Goal: Task Accomplishment & Management: Manage account settings

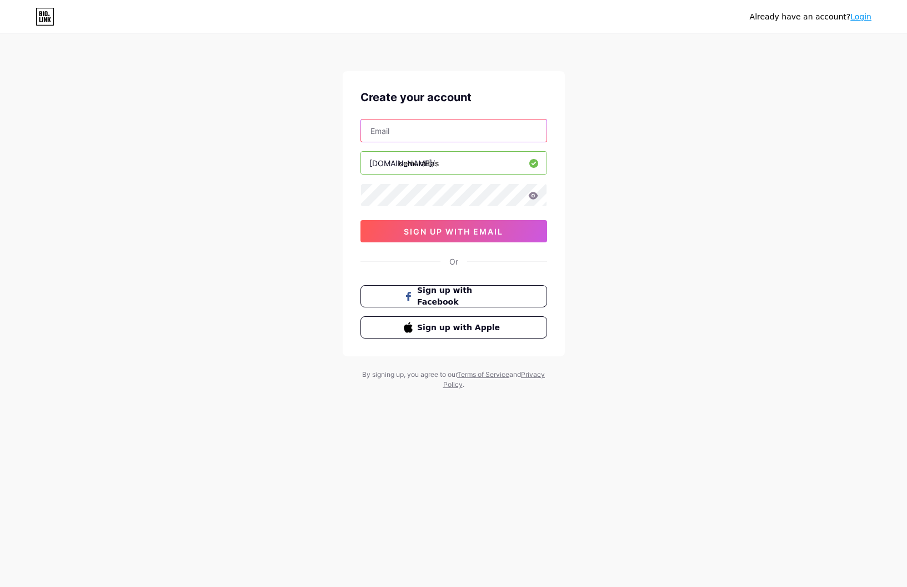
click at [442, 129] on input "text" at bounding box center [454, 130] width 186 height 22
type input "[EMAIL_ADDRESS][DOMAIN_NAME]"
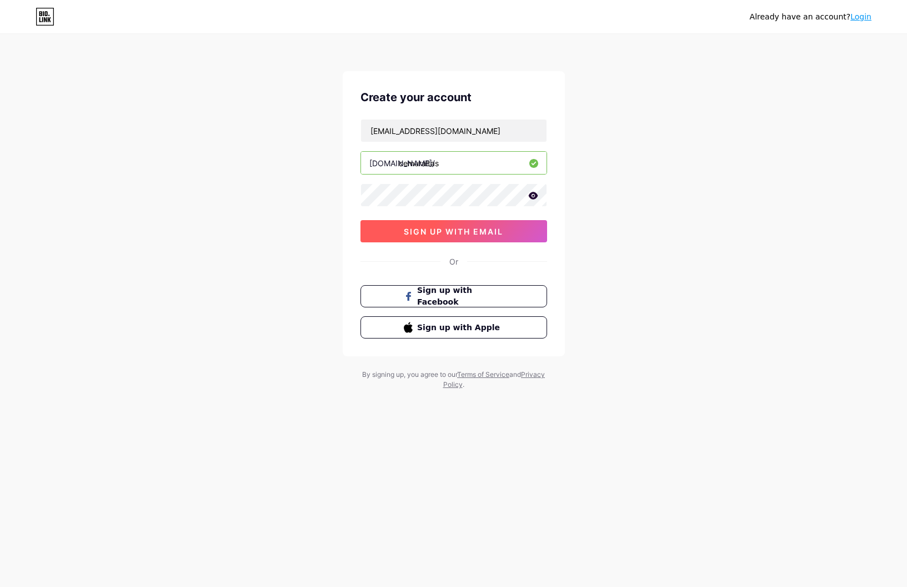
click at [426, 234] on span "sign up with email" at bounding box center [453, 231] width 99 height 9
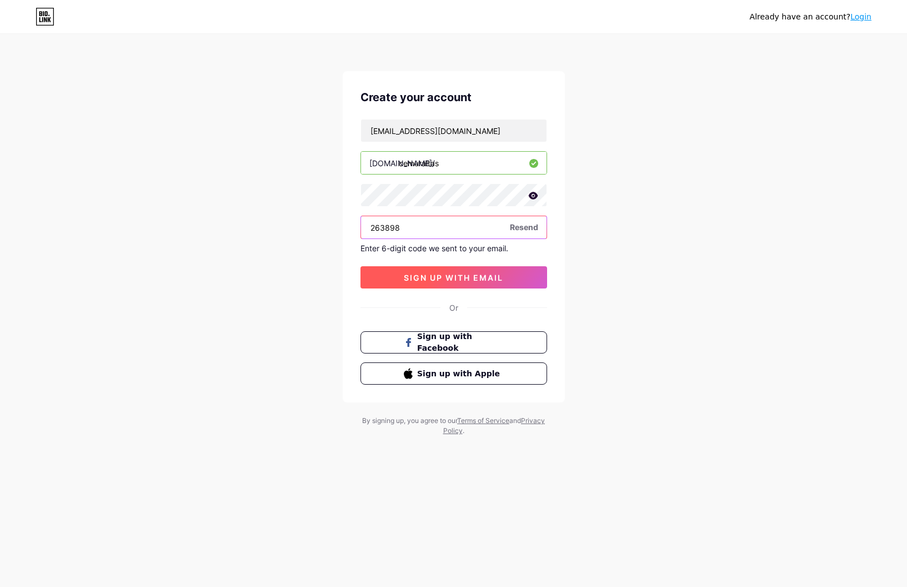
type input "263898"
click at [490, 274] on span "sign up with email" at bounding box center [453, 277] width 99 height 9
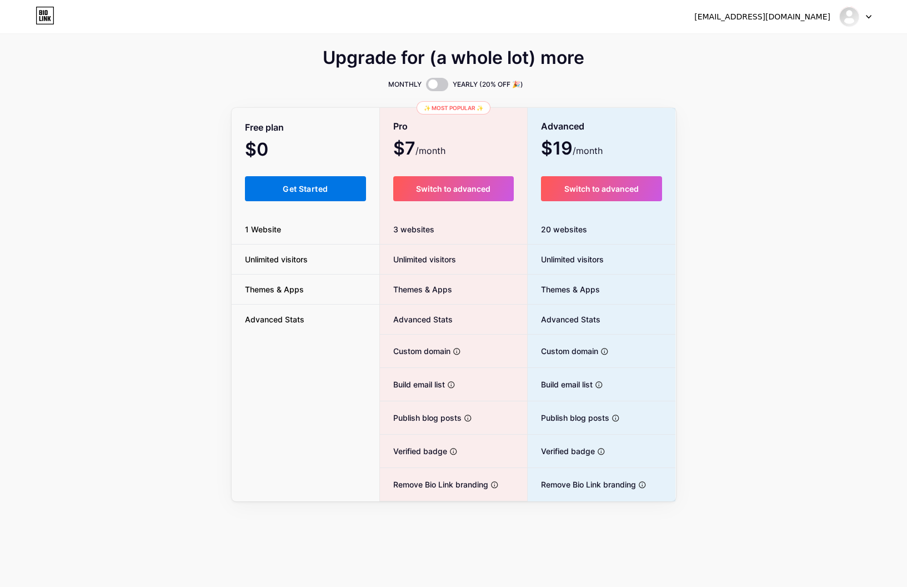
click at [310, 193] on button "Get Started" at bounding box center [306, 188] width 122 height 25
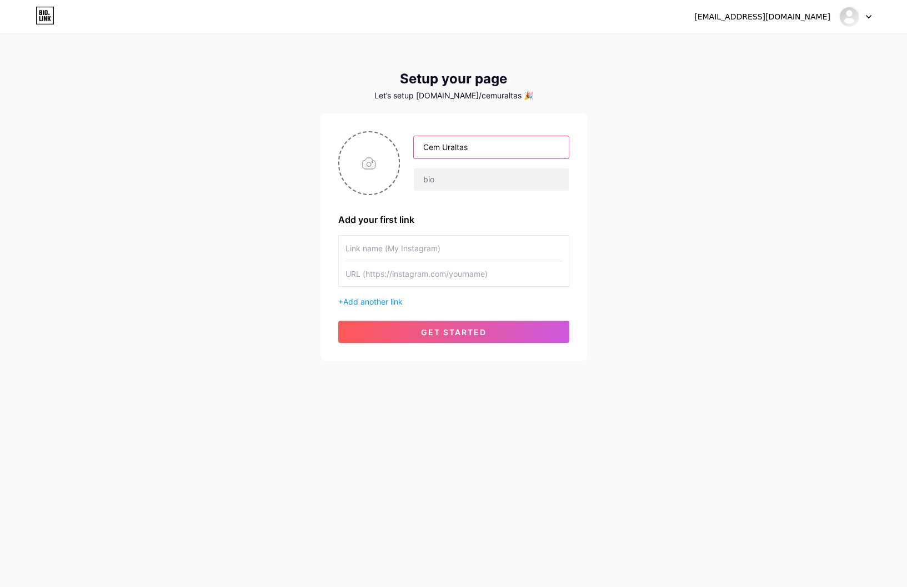
type input "Cem Uraltas"
click at [361, 168] on input "file" at bounding box center [369, 163] width 60 height 62
type input "C:\fakepath\Y8ns7AdQ_400x400.jpg"
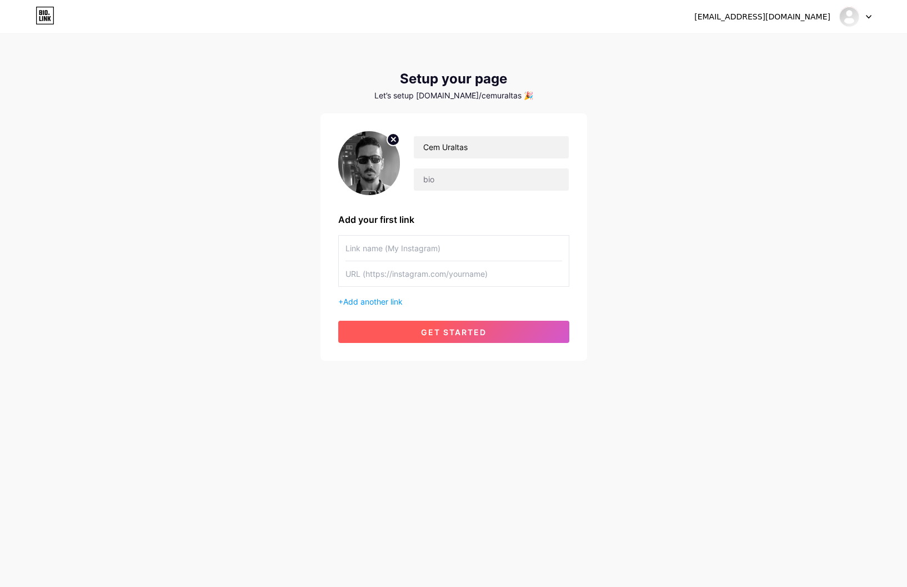
click at [423, 328] on span "get started" at bounding box center [454, 331] width 66 height 9
type input "Portfolio"
paste input "[URL][DOMAIN_NAME]"
type input "[URL][DOMAIN_NAME]"
click at [430, 330] on span "get started" at bounding box center [454, 331] width 66 height 9
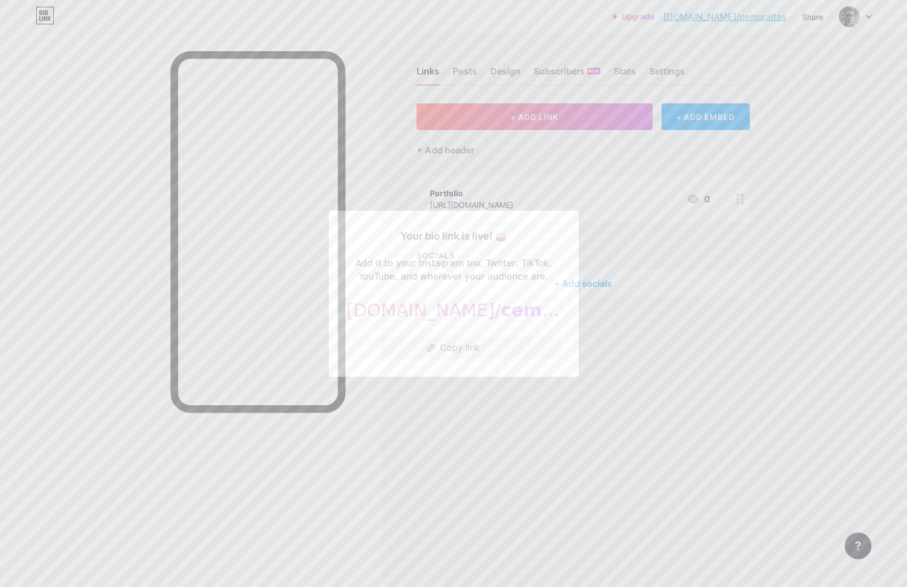
click at [825, 187] on div at bounding box center [453, 293] width 907 height 587
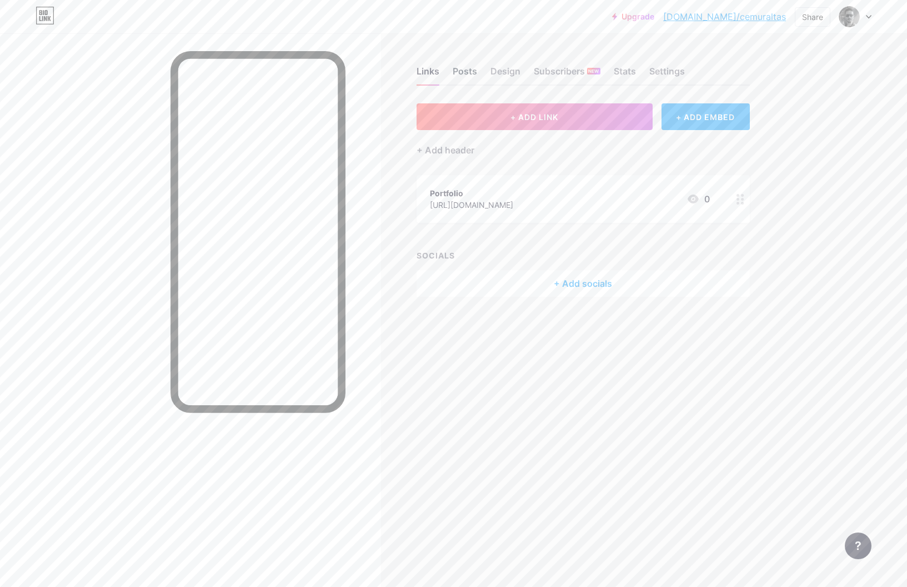
click at [469, 72] on div "Posts" at bounding box center [465, 74] width 24 height 20
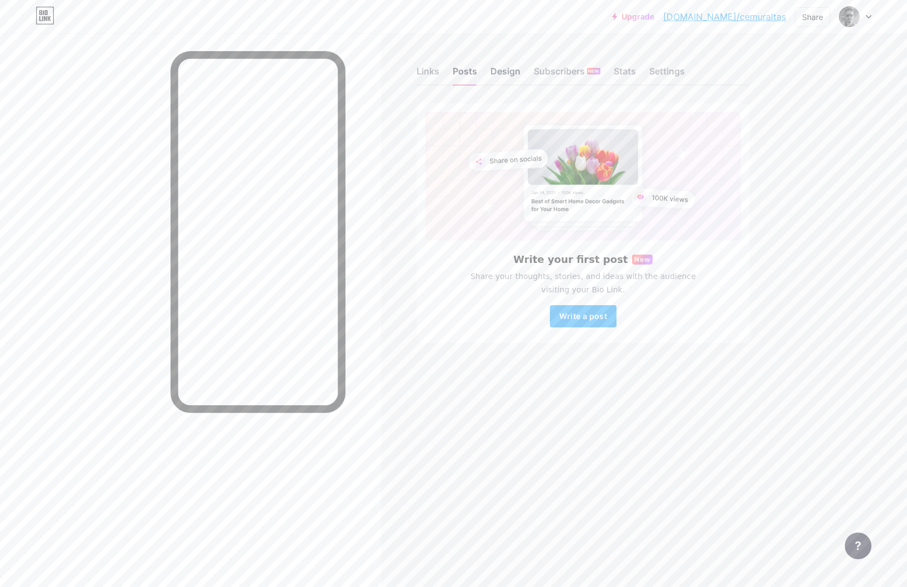
click at [499, 71] on div "Design" at bounding box center [505, 74] width 30 height 20
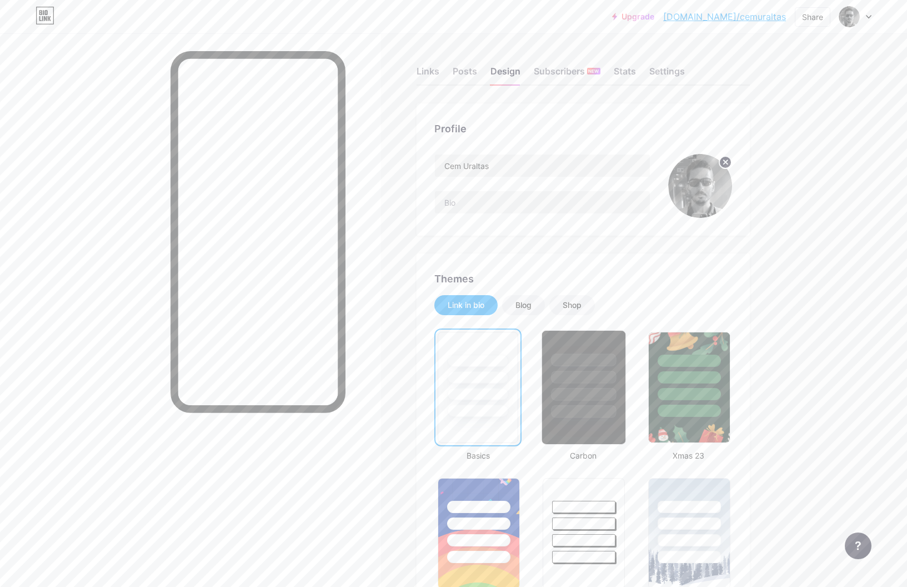
click at [579, 356] on div at bounding box center [583, 359] width 65 height 13
click at [432, 68] on div "Links" at bounding box center [428, 74] width 23 height 20
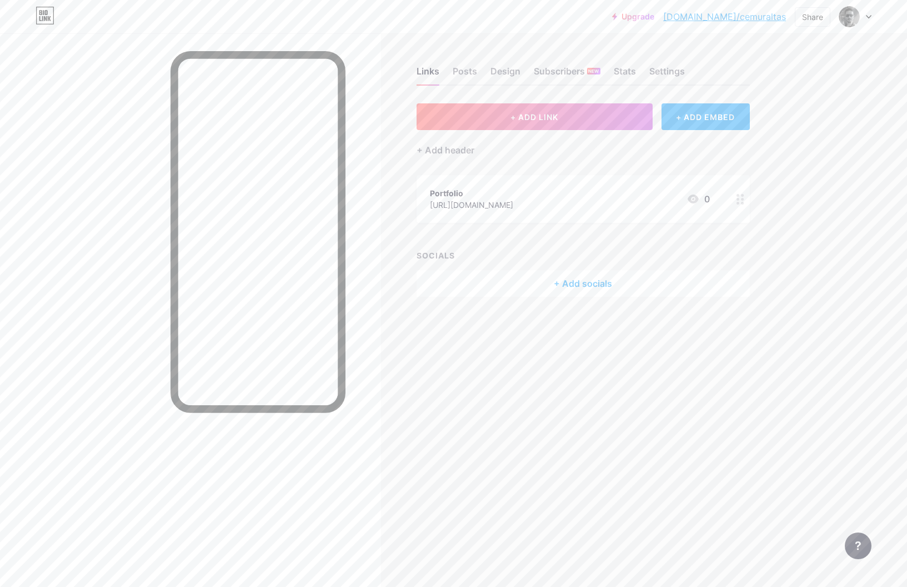
click at [598, 285] on div "+ Add socials" at bounding box center [583, 283] width 333 height 27
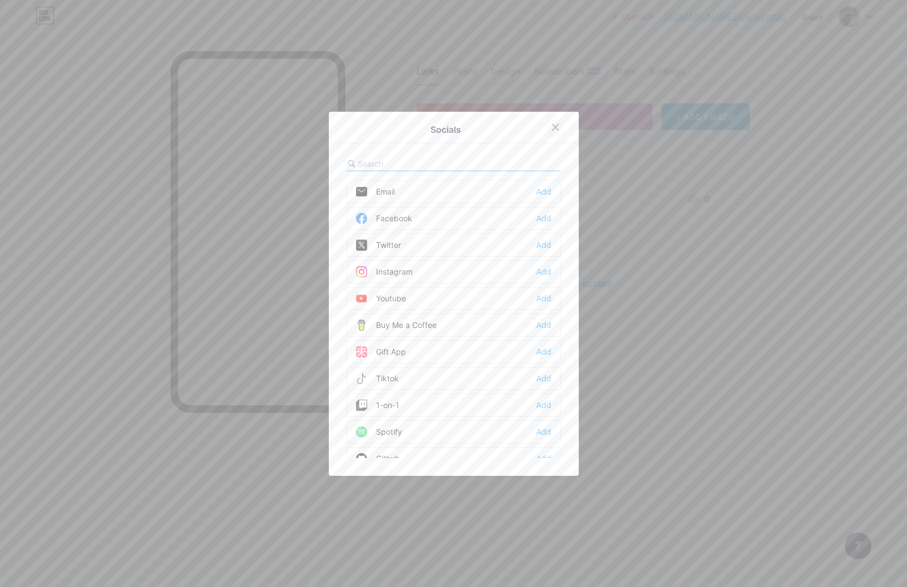
click at [556, 126] on icon at bounding box center [555, 127] width 6 height 6
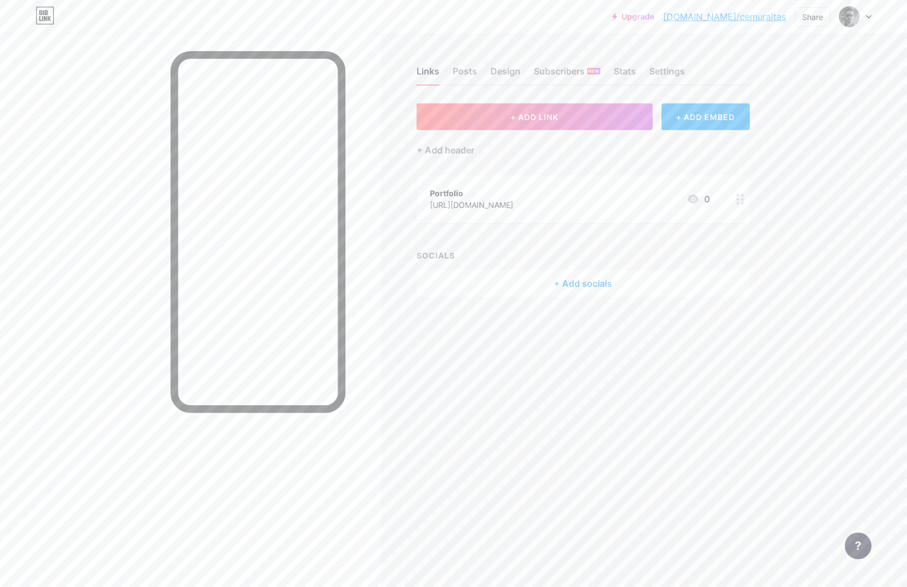
click at [623, 198] on div "Portfolio [URL][DOMAIN_NAME] 0" at bounding box center [570, 199] width 280 height 26
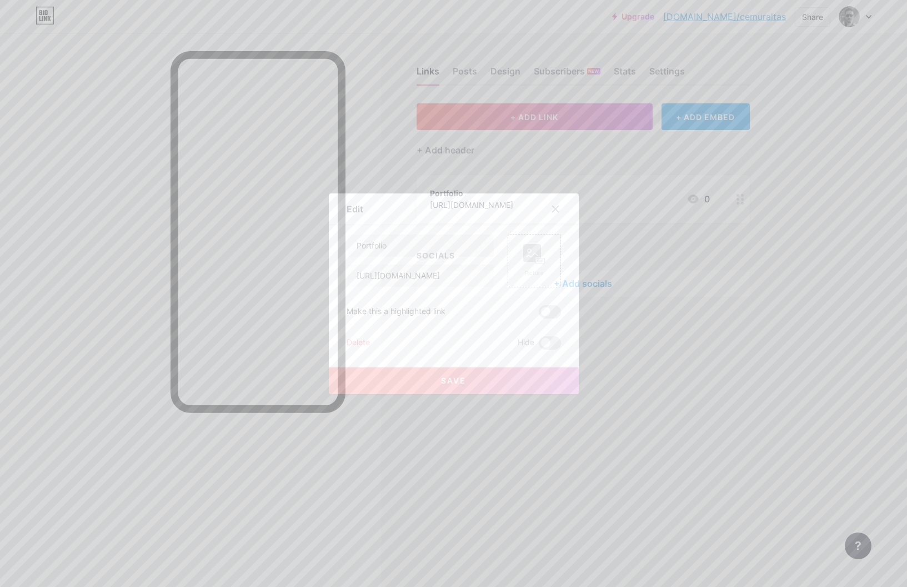
click at [359, 344] on div "Delete" at bounding box center [358, 342] width 23 height 13
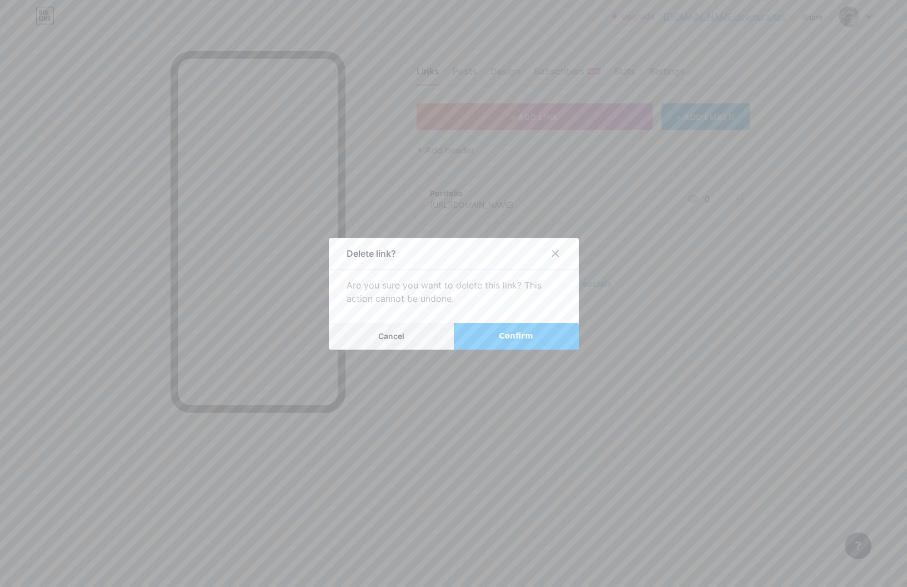
click at [491, 338] on button "Confirm" at bounding box center [516, 336] width 125 height 27
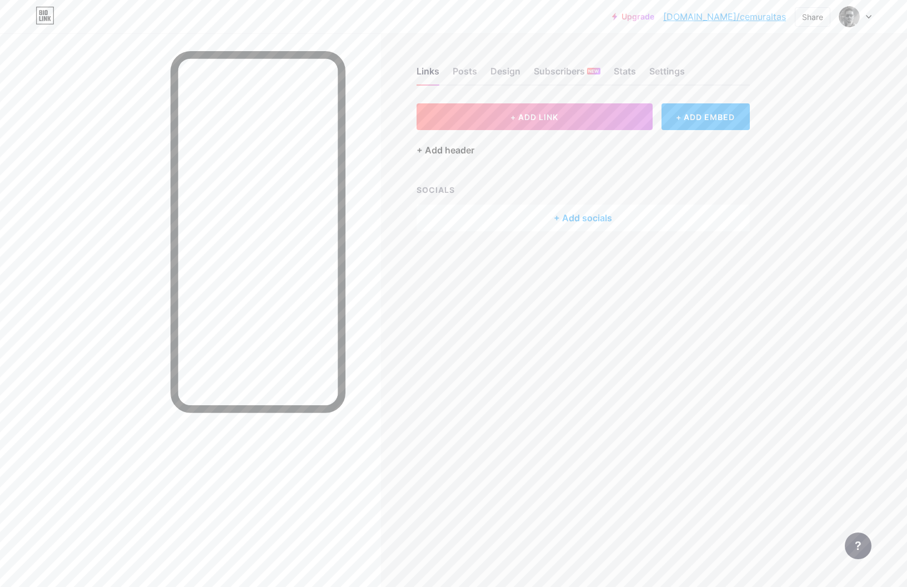
click at [460, 151] on div "+ Add header" at bounding box center [446, 149] width 58 height 13
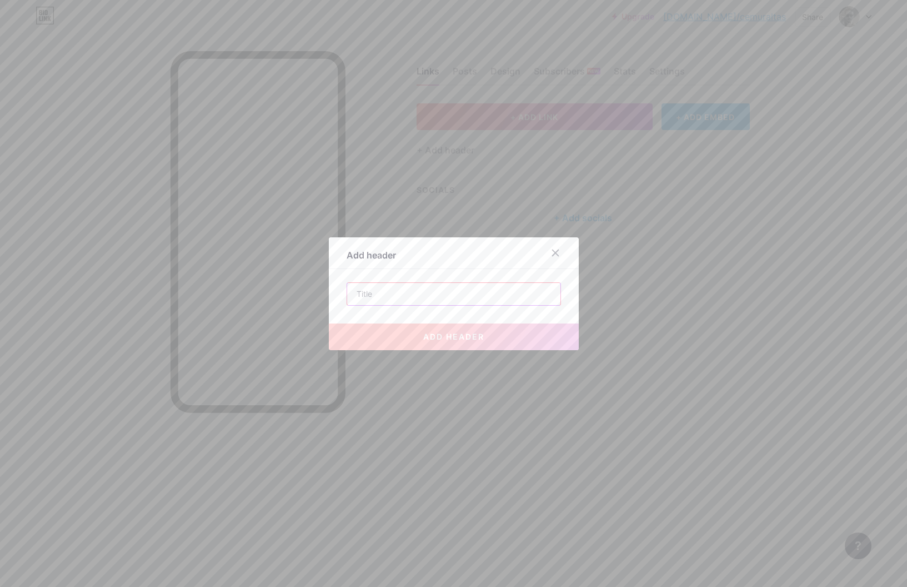
click at [454, 295] on input "text" at bounding box center [453, 294] width 213 height 22
click at [552, 254] on icon at bounding box center [555, 252] width 9 height 9
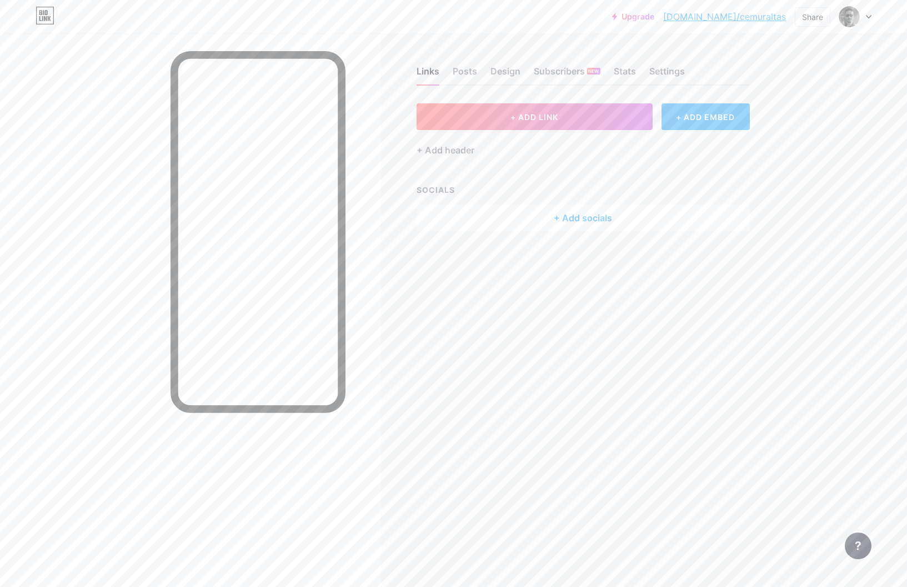
click at [716, 119] on div "+ ADD EMBED" at bounding box center [705, 116] width 88 height 27
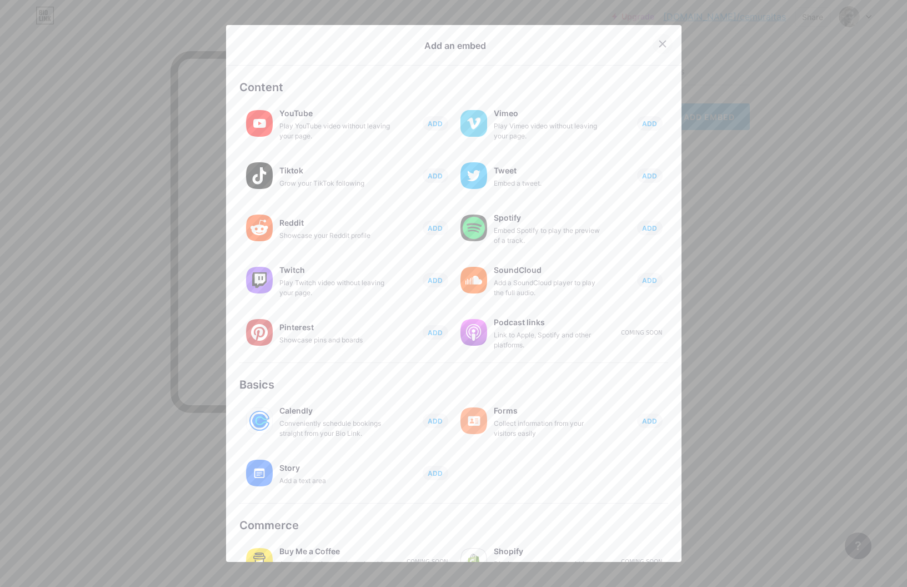
click at [662, 44] on icon at bounding box center [662, 43] width 9 height 9
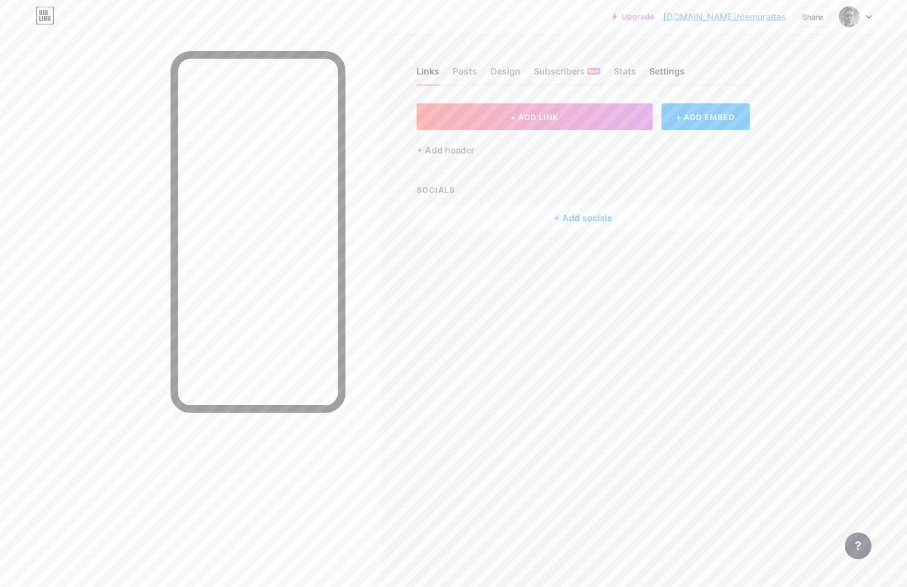
click at [661, 74] on div "Settings" at bounding box center [667, 74] width 36 height 20
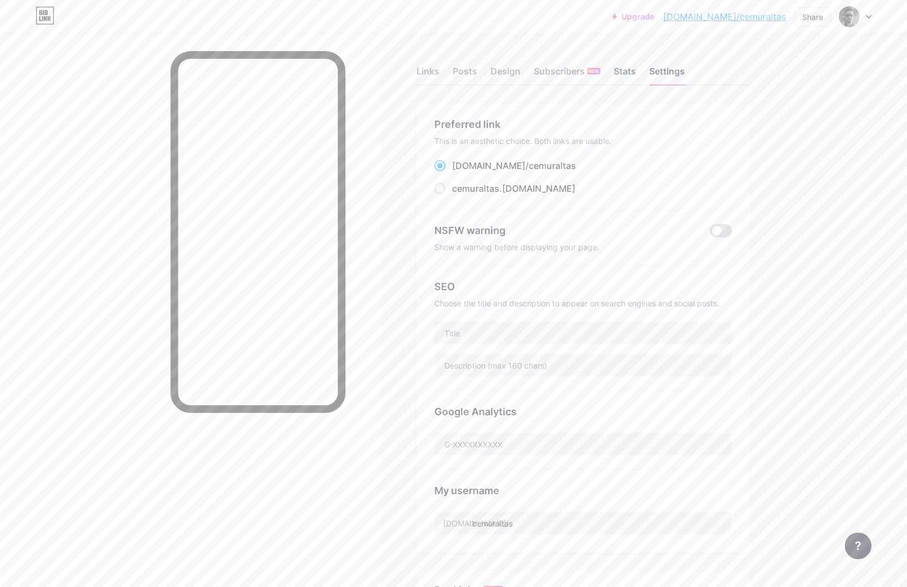
click at [622, 74] on div "Stats" at bounding box center [625, 74] width 22 height 20
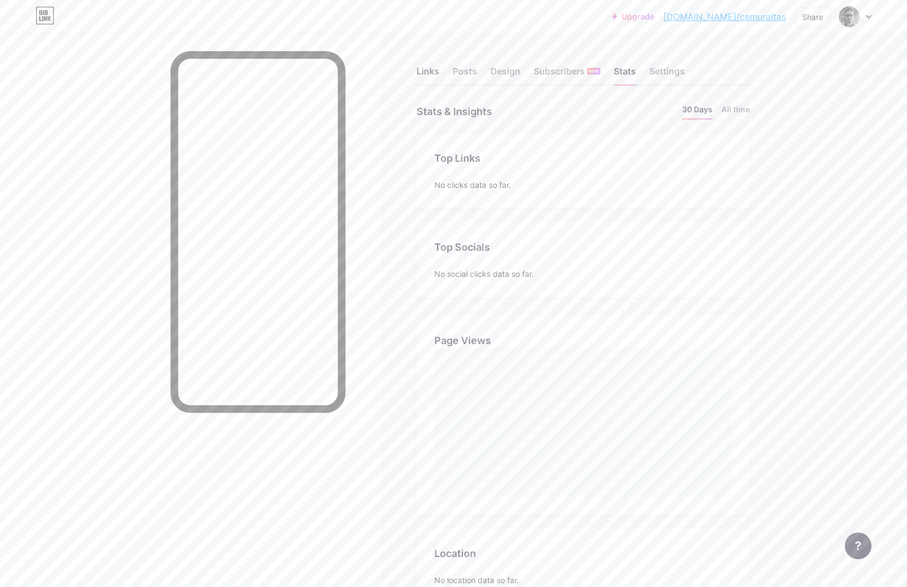
scroll to position [587, 907]
click at [430, 68] on div "Links" at bounding box center [428, 74] width 23 height 20
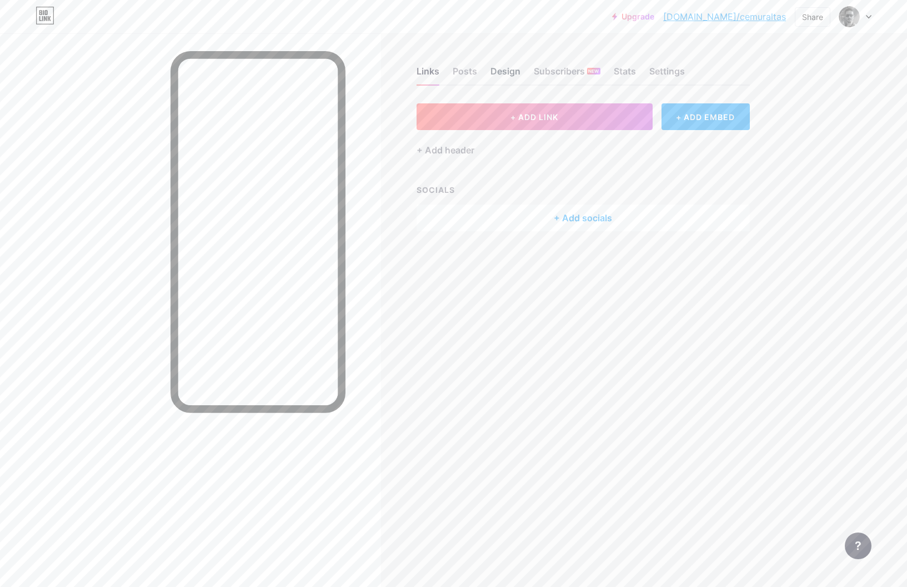
click at [508, 71] on div "Design" at bounding box center [505, 74] width 30 height 20
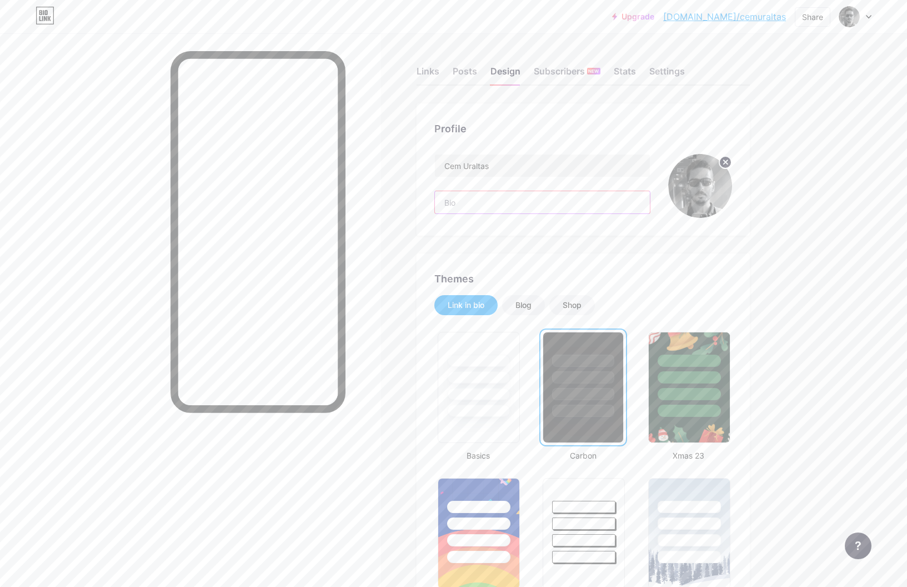
click at [504, 199] on input "text" at bounding box center [542, 202] width 215 height 22
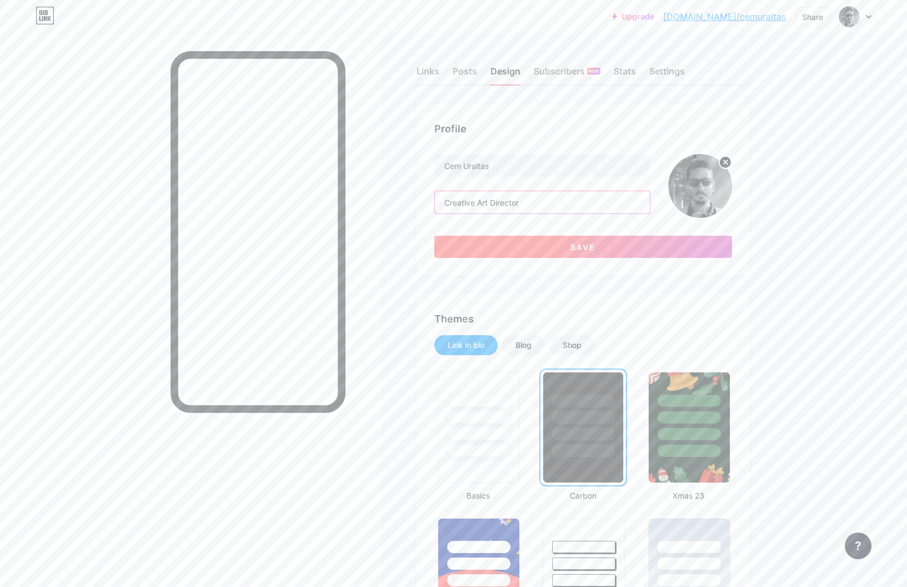
type input "Creative Art Director"
click at [585, 249] on span "Save" at bounding box center [582, 246] width 25 height 9
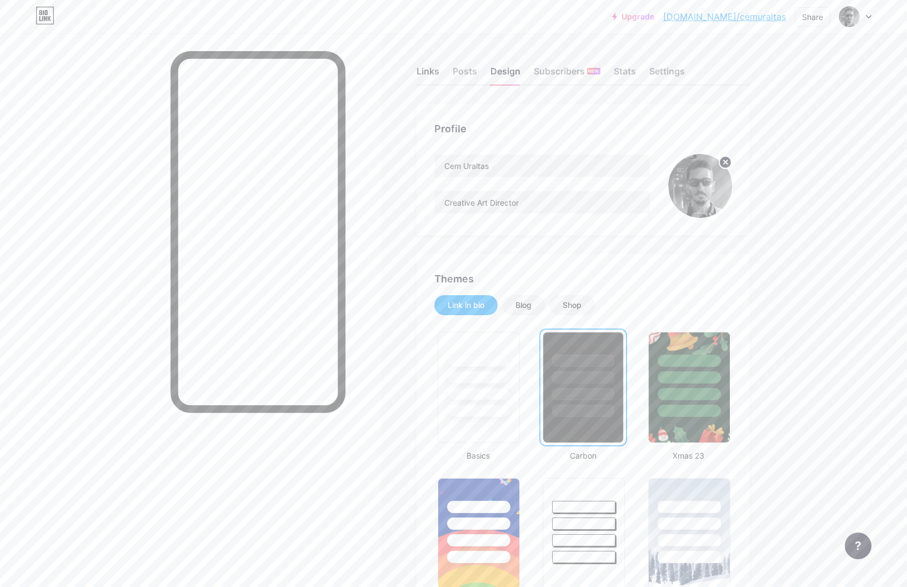
click at [426, 71] on div "Links" at bounding box center [428, 74] width 23 height 20
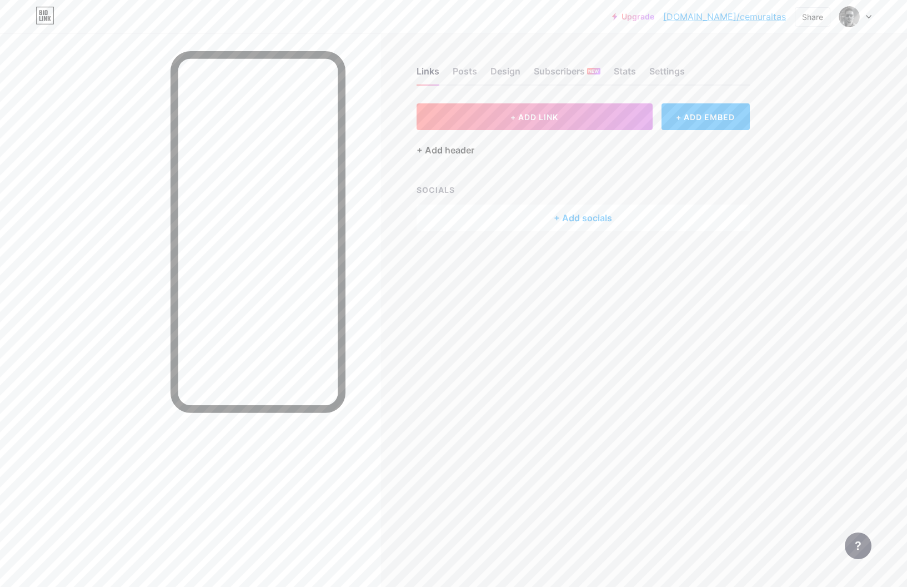
click at [469, 152] on div "+ Add header" at bounding box center [446, 149] width 58 height 13
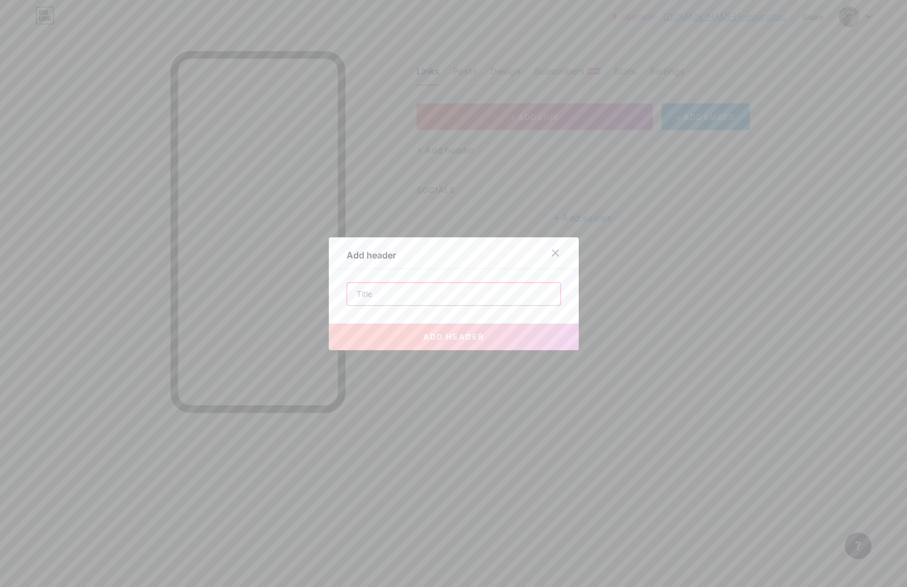
click at [415, 293] on input "text" at bounding box center [453, 294] width 213 height 22
click at [553, 257] on div at bounding box center [555, 253] width 20 height 20
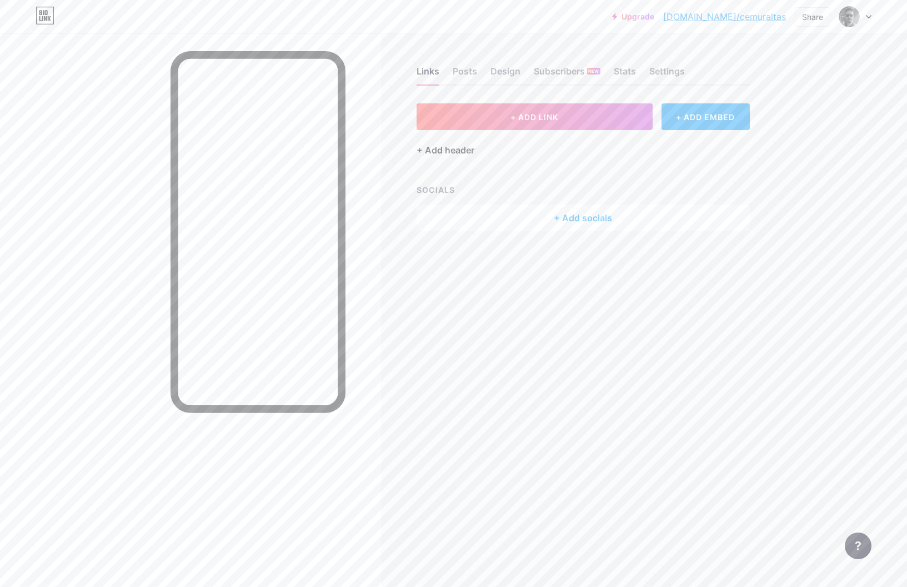
click at [469, 151] on div "+ Add header" at bounding box center [446, 149] width 58 height 13
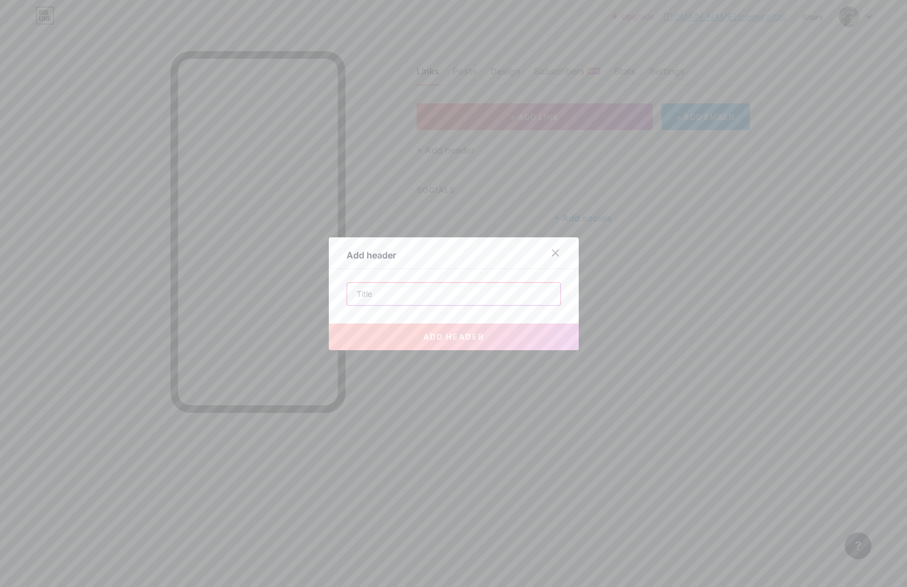
click at [441, 295] on input "text" at bounding box center [453, 294] width 213 height 22
type input "test"
click at [488, 343] on button "add header" at bounding box center [454, 336] width 250 height 27
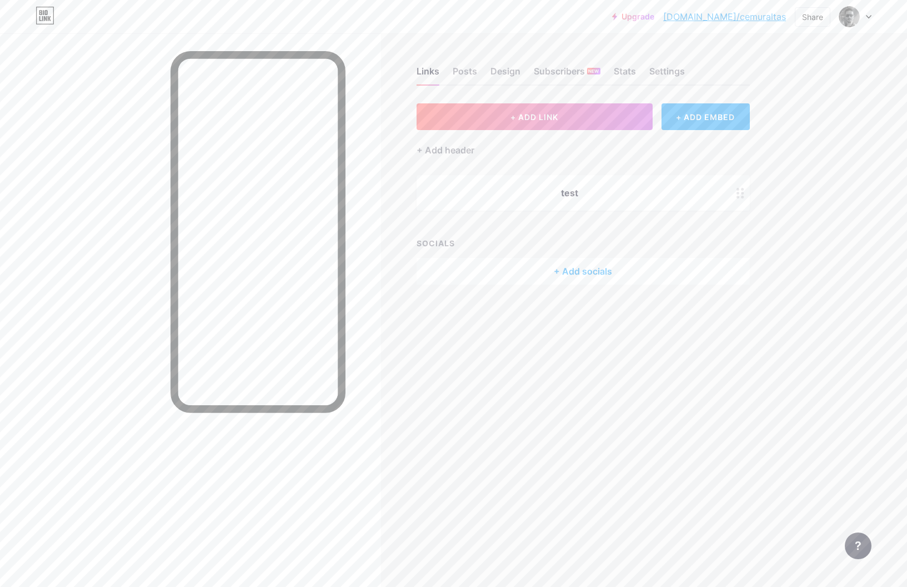
click at [647, 193] on div "test" at bounding box center [570, 192] width 280 height 13
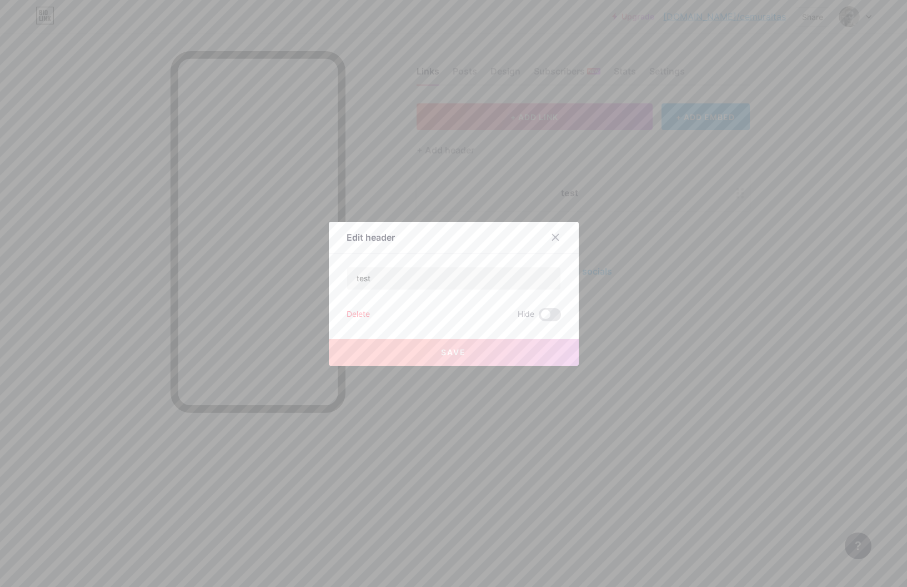
click at [345, 314] on div "Edit header test Delete Hide Save" at bounding box center [454, 294] width 250 height 144
click at [352, 314] on div "Delete" at bounding box center [358, 314] width 23 height 13
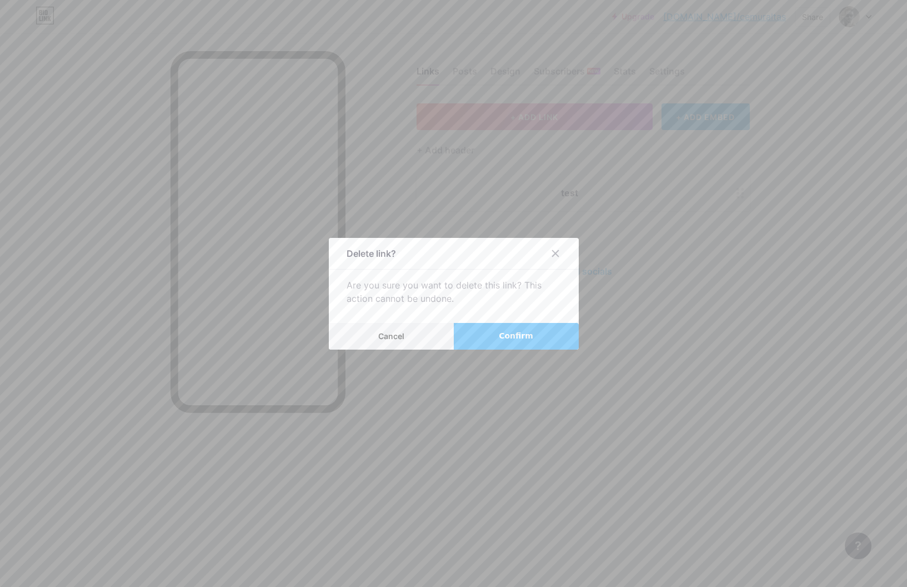
drag, startPoint x: 487, startPoint y: 334, endPoint x: 488, endPoint y: 282, distance: 51.7
click at [487, 334] on button "Confirm" at bounding box center [516, 336] width 125 height 27
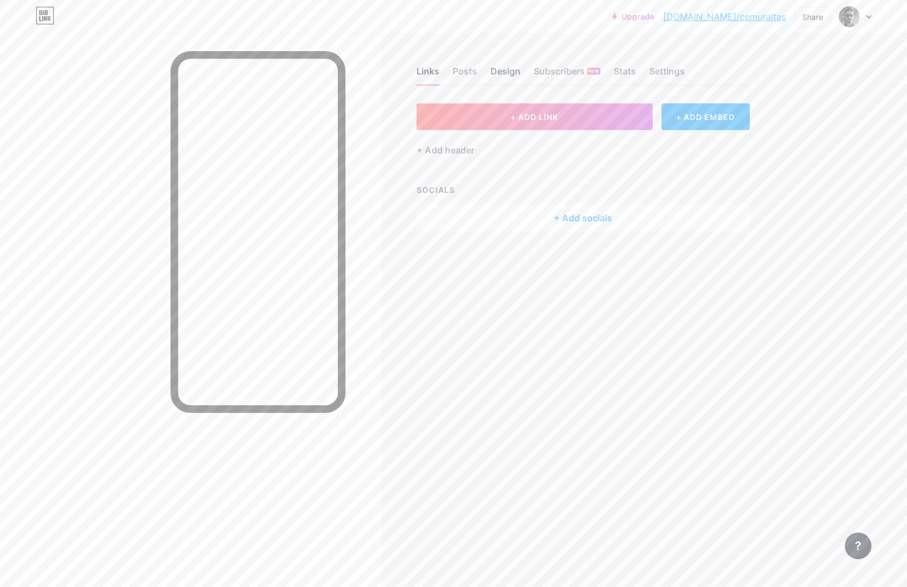
click at [507, 67] on div "Design" at bounding box center [505, 74] width 30 height 20
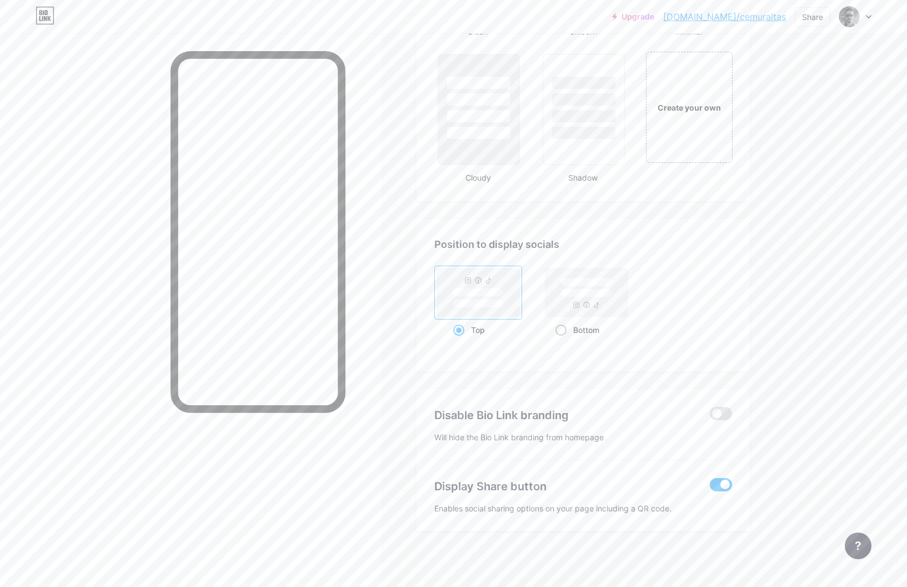
scroll to position [1300, 0]
click at [716, 417] on span at bounding box center [721, 413] width 22 height 13
click at [710, 416] on input "checkbox" at bounding box center [710, 416] width 0 height 0
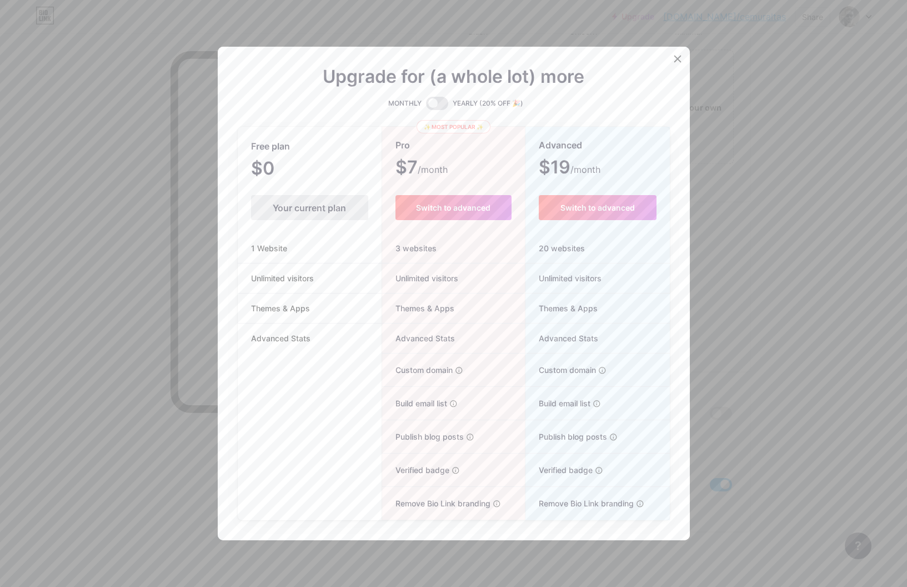
click at [679, 57] on icon at bounding box center [677, 58] width 9 height 9
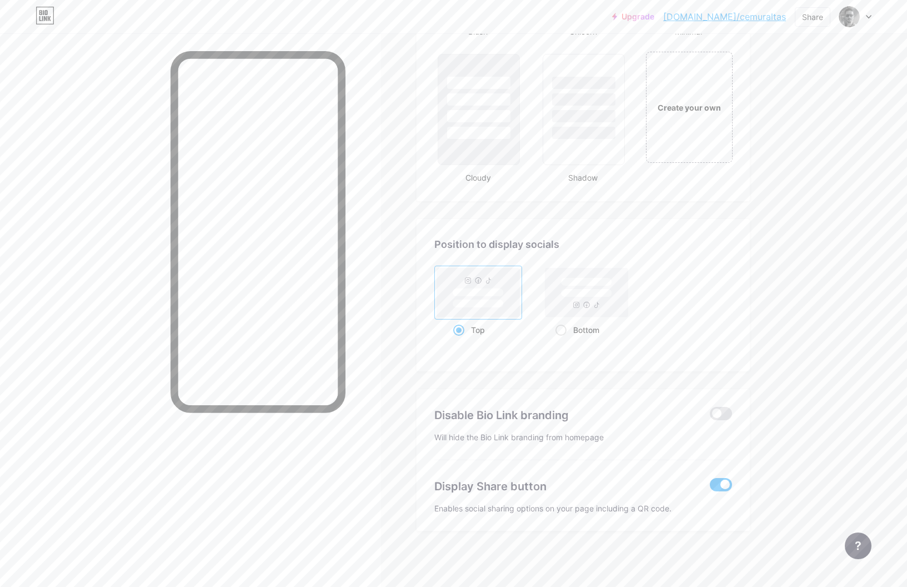
click at [718, 480] on span at bounding box center [721, 484] width 22 height 13
click at [710, 487] on input "checkbox" at bounding box center [710, 487] width 0 height 0
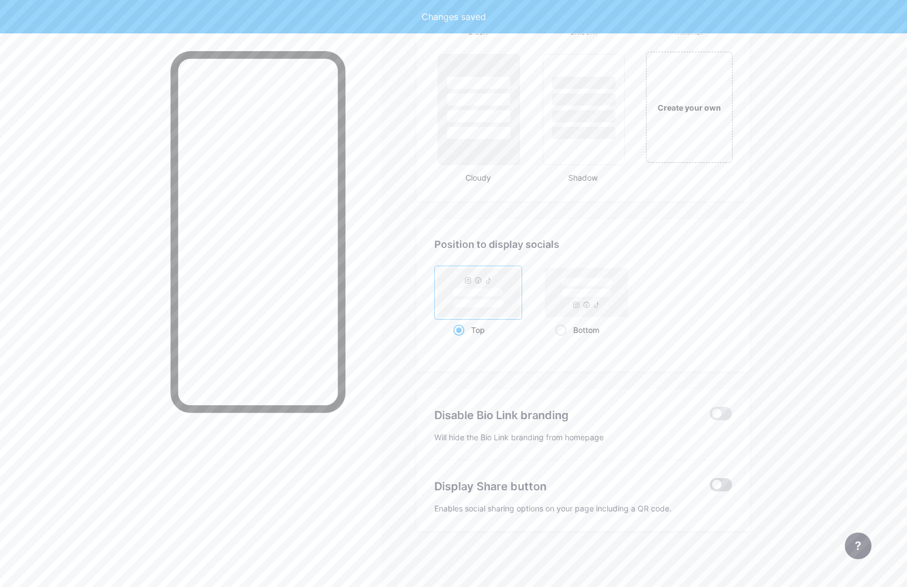
click at [721, 486] on span at bounding box center [721, 484] width 22 height 13
click at [710, 487] on input "checkbox" at bounding box center [710, 487] width 0 height 0
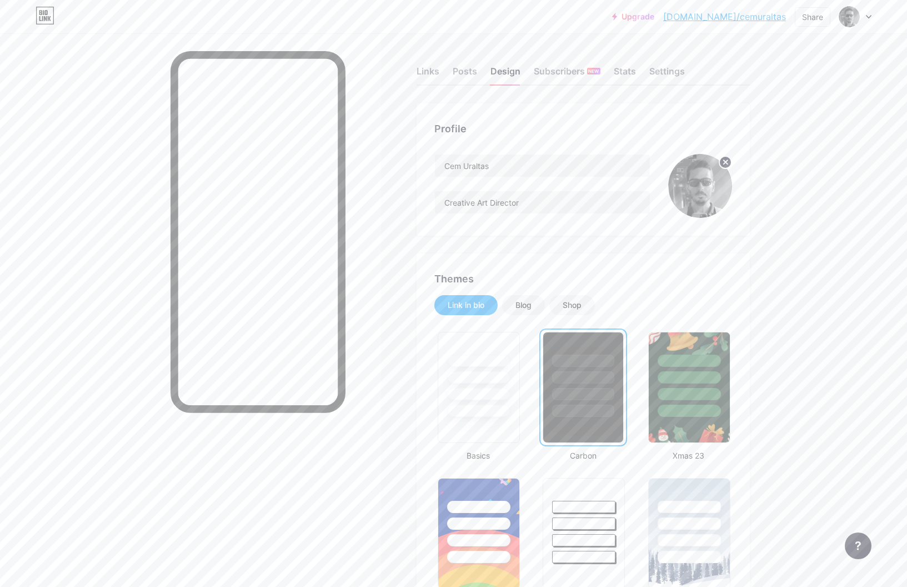
scroll to position [0, 0]
click at [424, 67] on div "Links" at bounding box center [428, 74] width 23 height 20
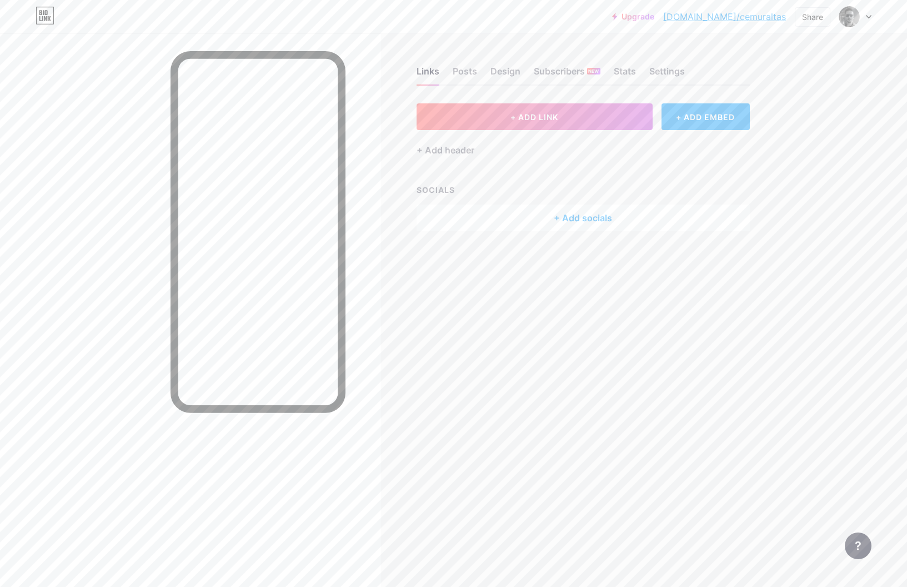
click at [566, 210] on div "+ Add socials" at bounding box center [583, 217] width 333 height 27
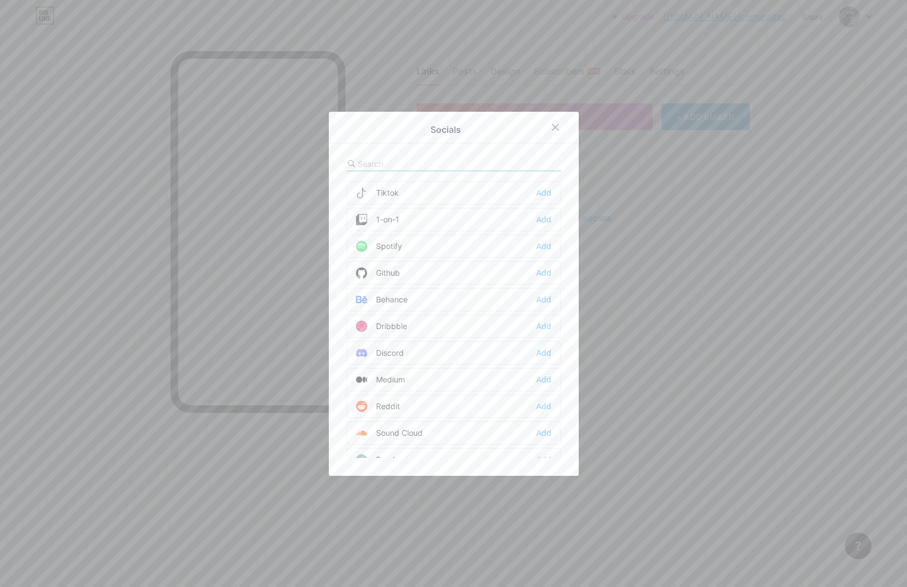
scroll to position [187, 0]
click at [546, 296] on div "Add" at bounding box center [543, 297] width 15 height 11
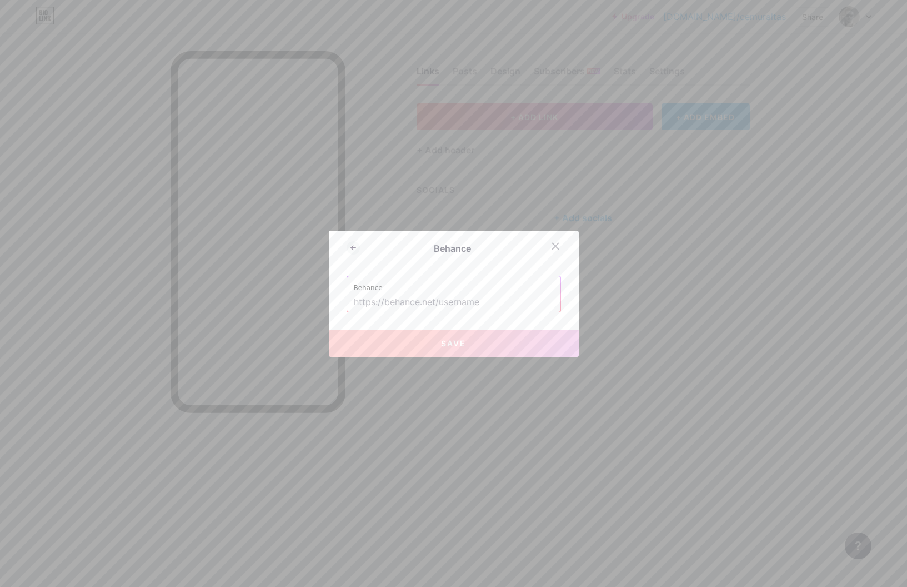
paste input "[URL][DOMAIN_NAME]"
type input "[URL][DOMAIN_NAME]"
click at [483, 342] on button "Save" at bounding box center [454, 343] width 250 height 27
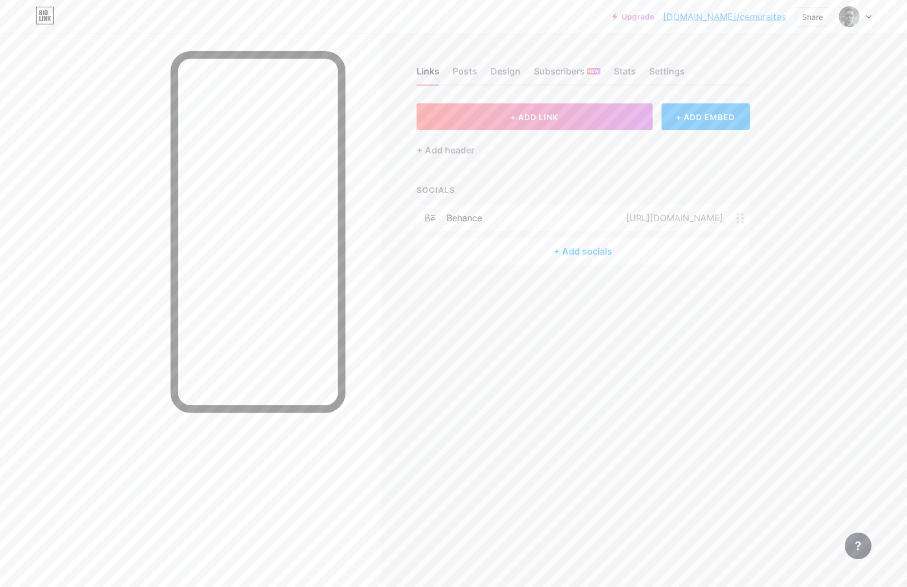
click at [572, 251] on div "+ Add socials" at bounding box center [583, 251] width 333 height 27
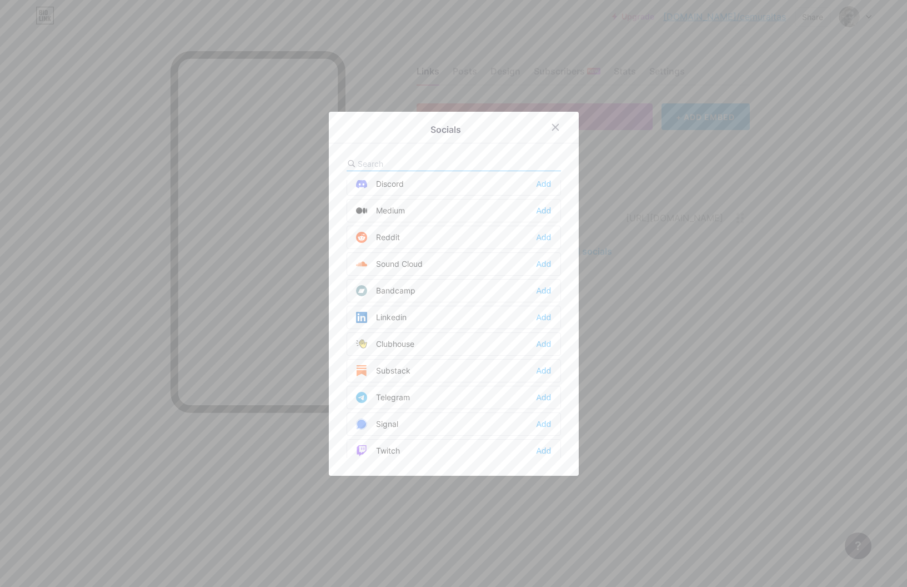
scroll to position [363, 0]
click at [535, 307] on div "Linkedin Add" at bounding box center [454, 308] width 214 height 23
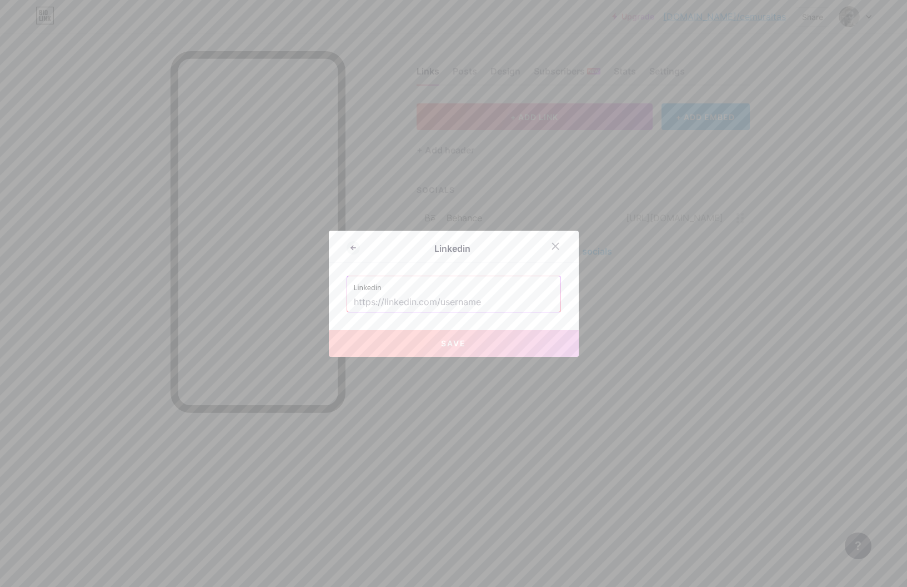
drag, startPoint x: 473, startPoint y: 309, endPoint x: 478, endPoint y: 297, distance: 13.2
paste input "[URL][DOMAIN_NAME]"
type input "[URL][DOMAIN_NAME]"
click at [478, 340] on button "Save" at bounding box center [454, 343] width 250 height 27
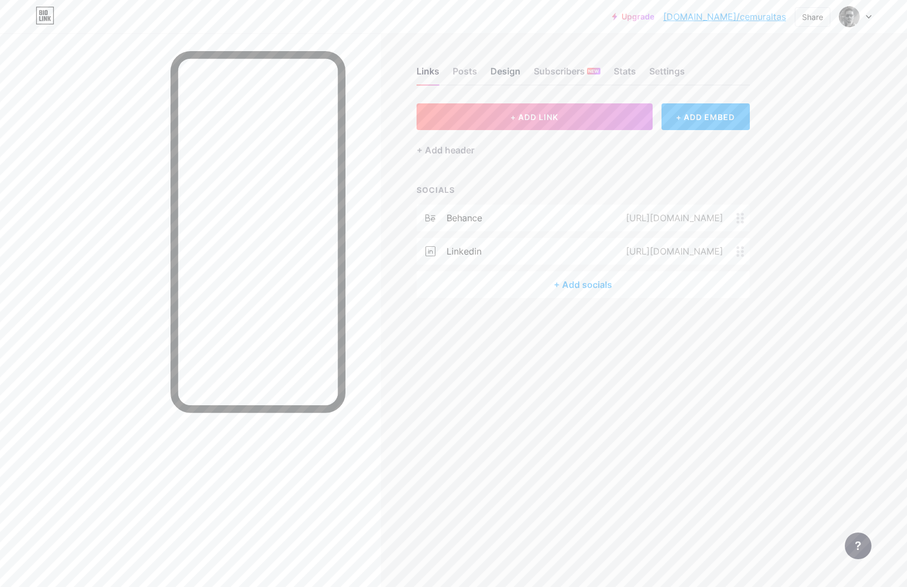
click at [512, 71] on div "Design" at bounding box center [505, 74] width 30 height 20
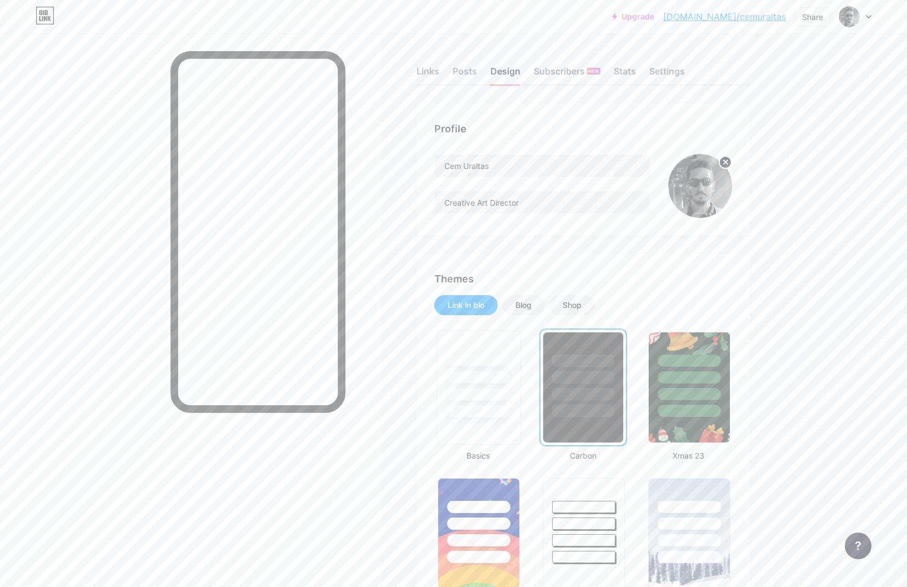
click at [500, 339] on div at bounding box center [478, 373] width 83 height 87
click at [563, 345] on div at bounding box center [583, 373] width 83 height 87
click at [673, 68] on div "Settings" at bounding box center [667, 74] width 36 height 20
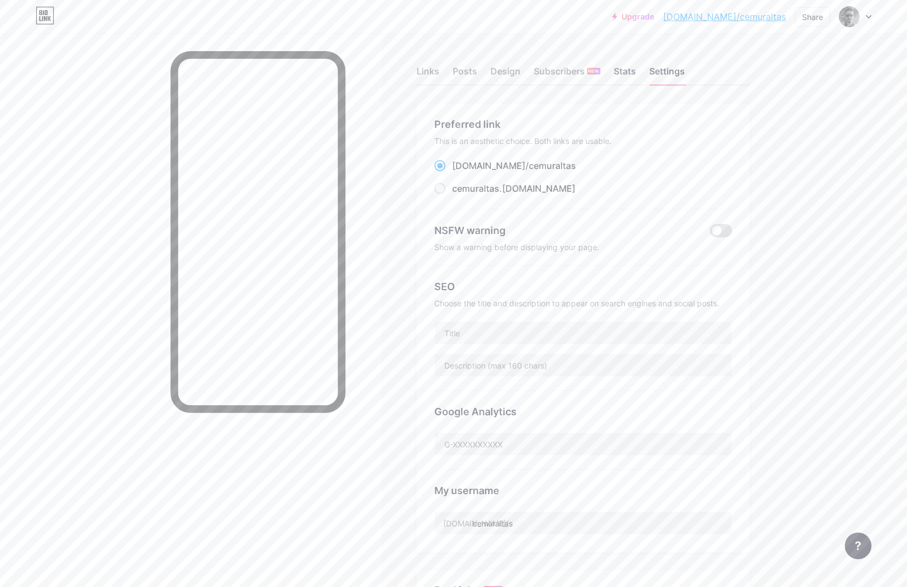
click at [626, 69] on div "Stats" at bounding box center [625, 74] width 22 height 20
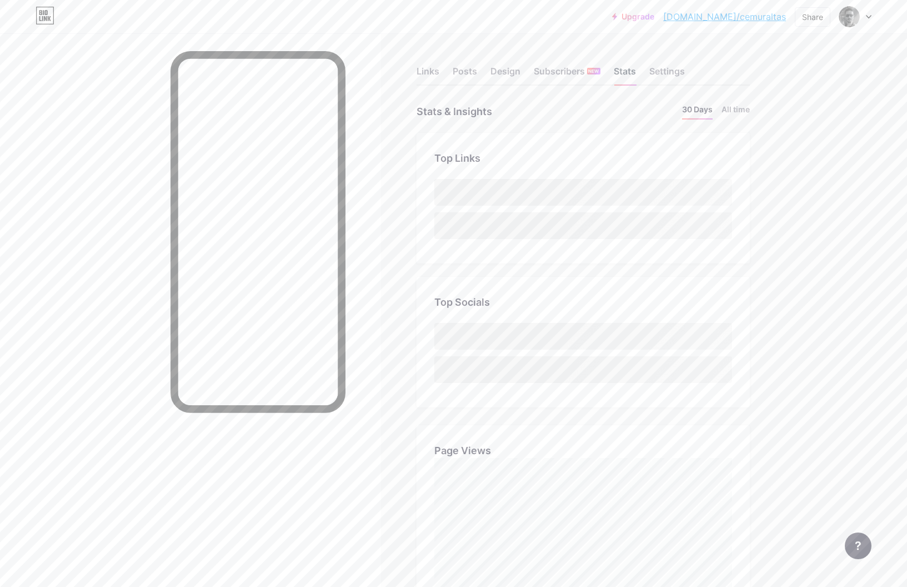
scroll to position [587, 907]
click at [545, 68] on div "Subscribers NEW" at bounding box center [567, 74] width 67 height 20
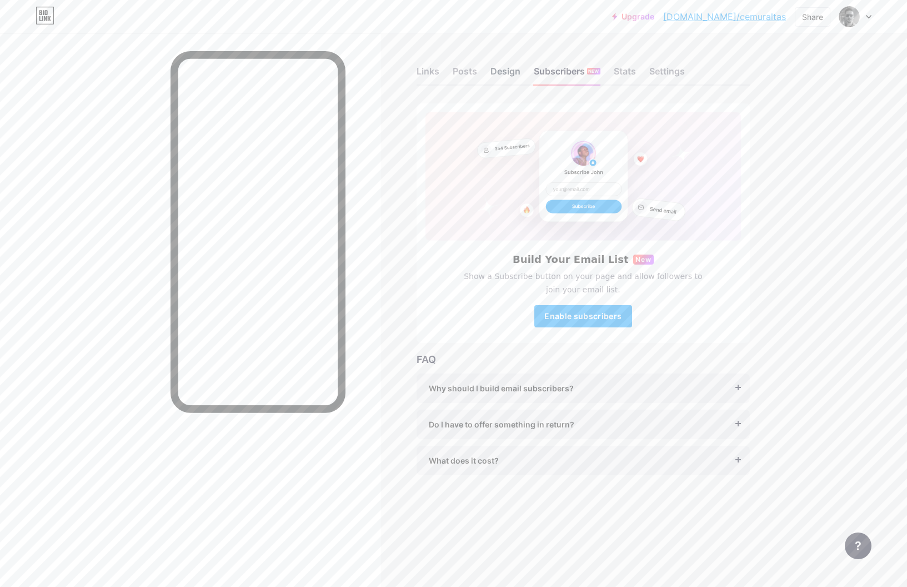
click at [500, 69] on div "Design" at bounding box center [505, 74] width 30 height 20
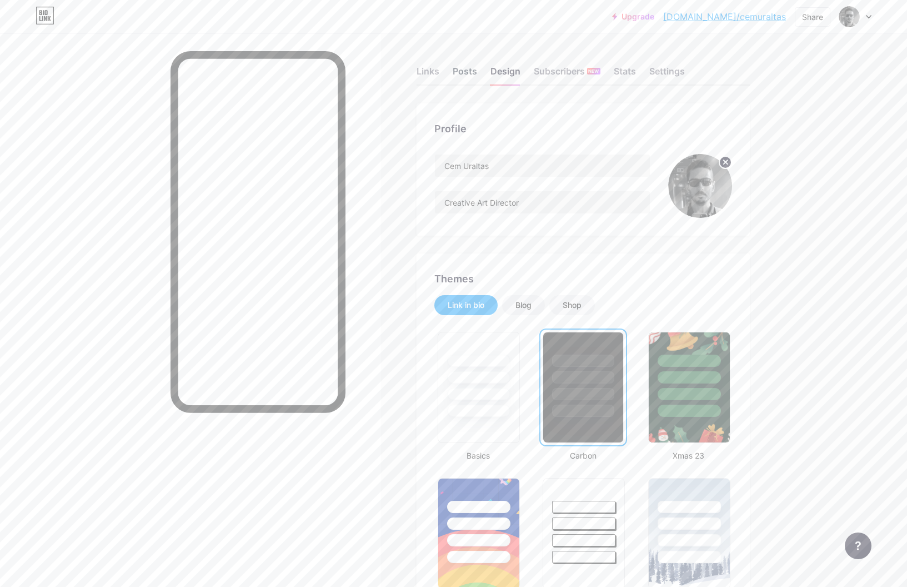
click at [473, 77] on div "Posts" at bounding box center [465, 74] width 24 height 20
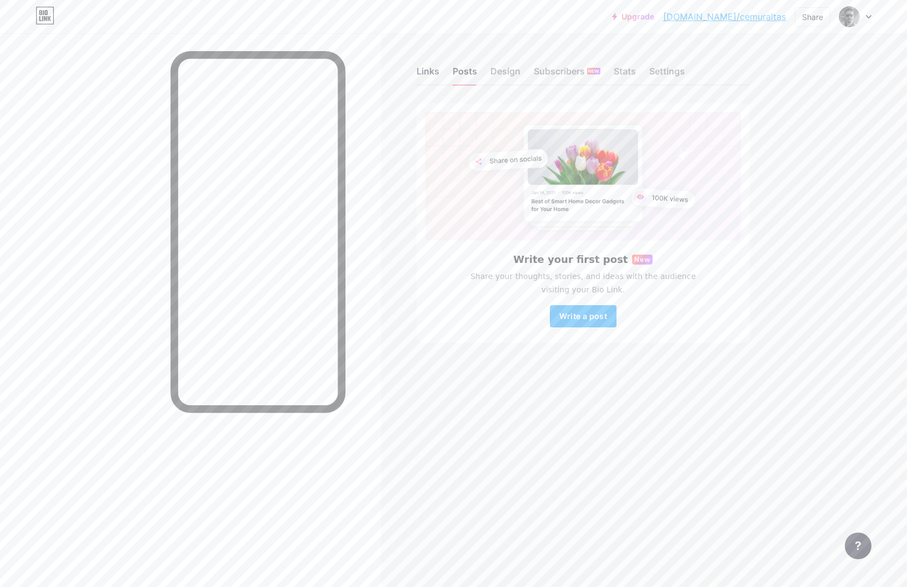
click at [429, 68] on div "Links" at bounding box center [428, 74] width 23 height 20
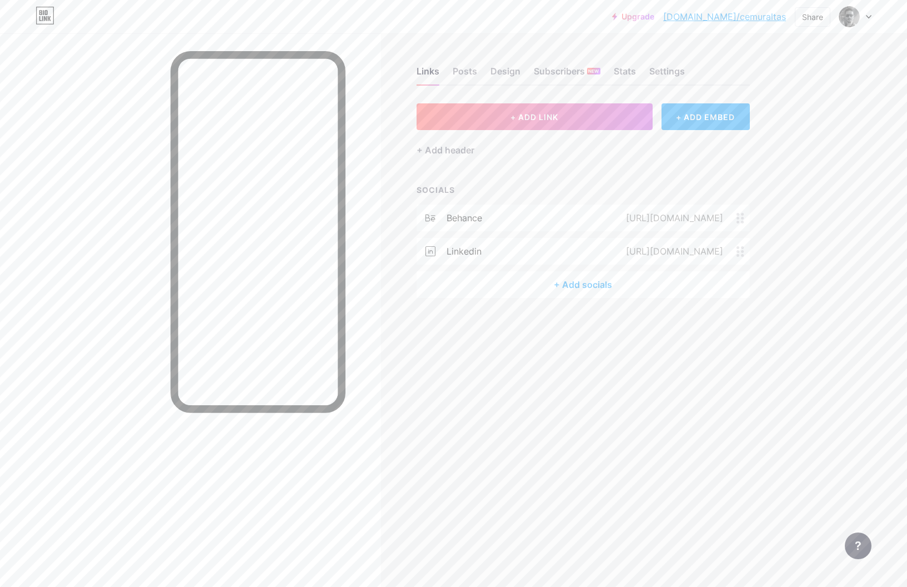
click at [429, 250] on icon at bounding box center [430, 251] width 10 height 10
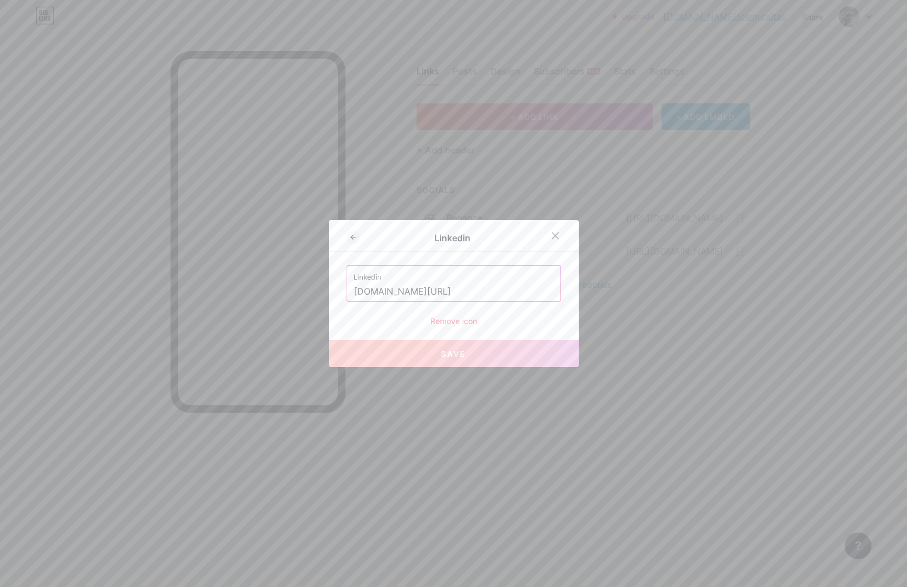
click at [455, 315] on div "Remove icon" at bounding box center [454, 321] width 214 height 12
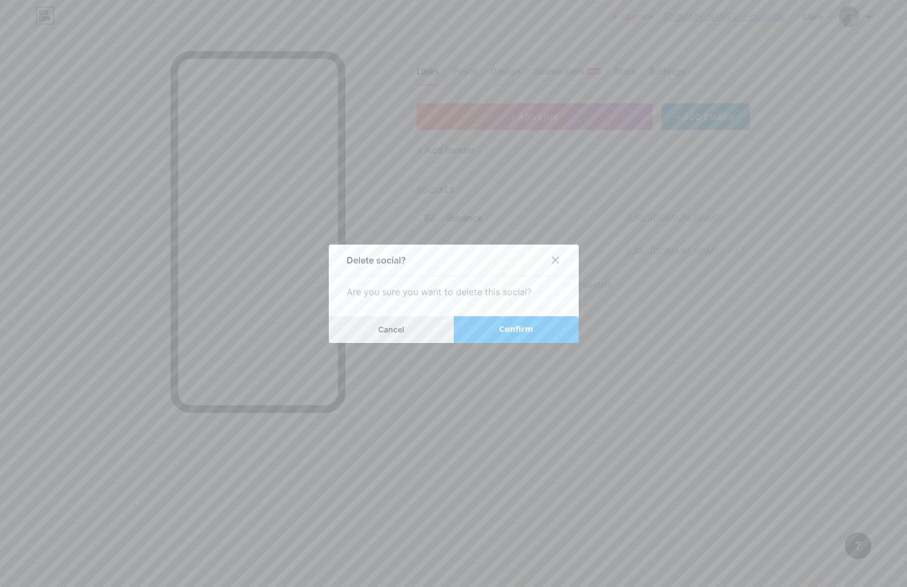
click at [434, 323] on button "Cancel" at bounding box center [391, 329] width 125 height 27
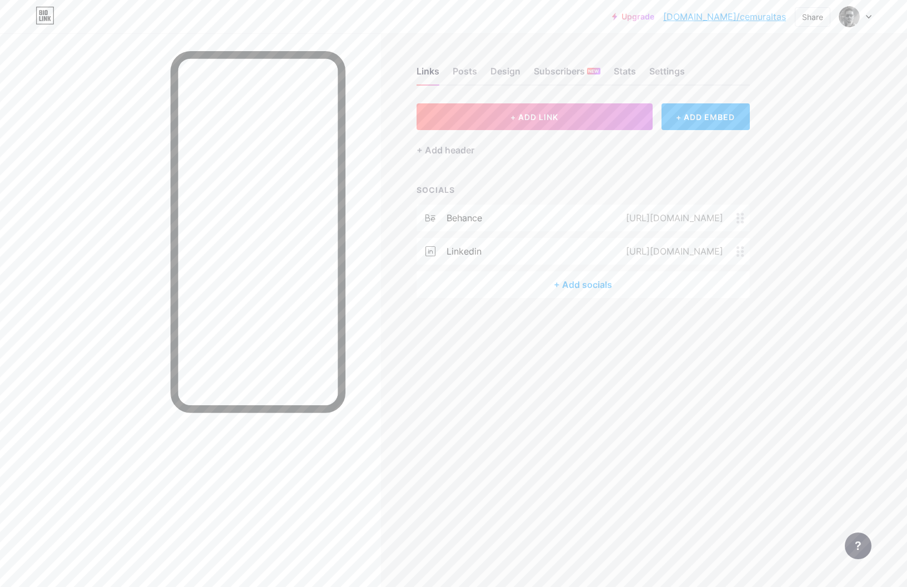
click at [432, 250] on icon at bounding box center [430, 251] width 10 height 10
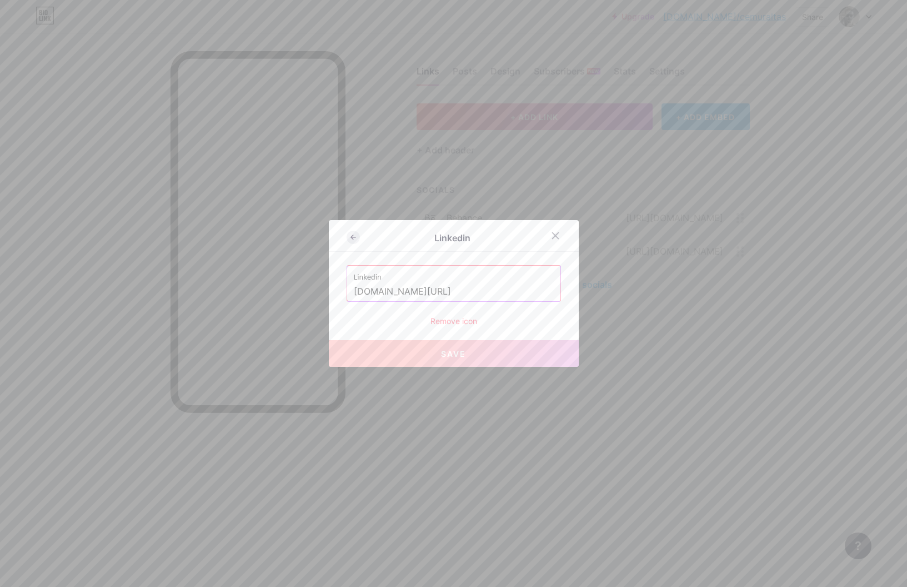
click at [350, 235] on icon at bounding box center [353, 236] width 13 height 13
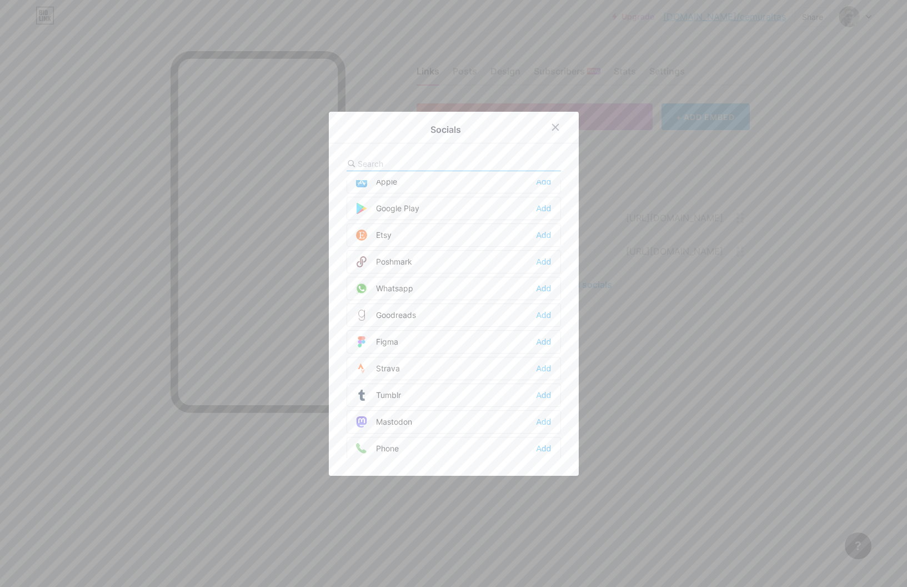
scroll to position [861, 0]
click at [555, 126] on icon at bounding box center [555, 127] width 9 height 9
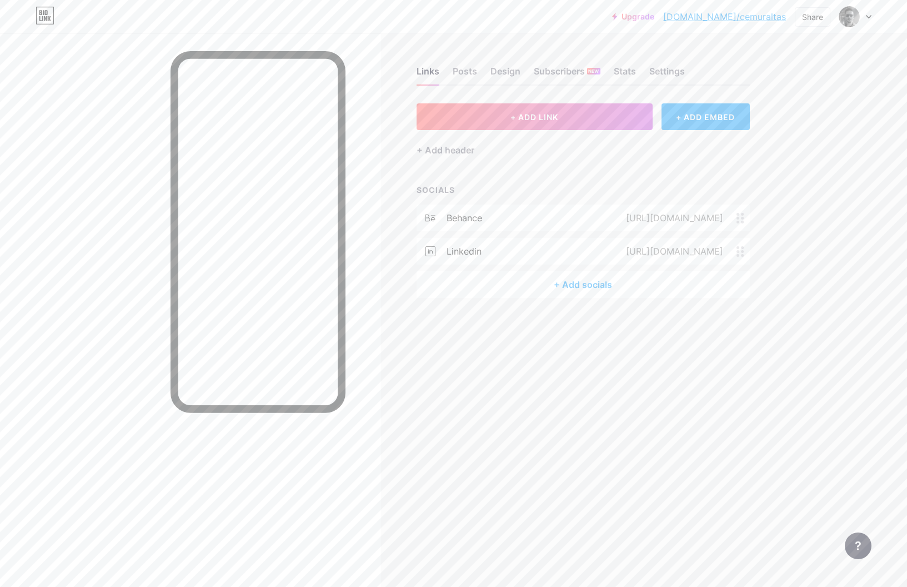
click at [464, 220] on div "behance" at bounding box center [465, 217] width 36 height 13
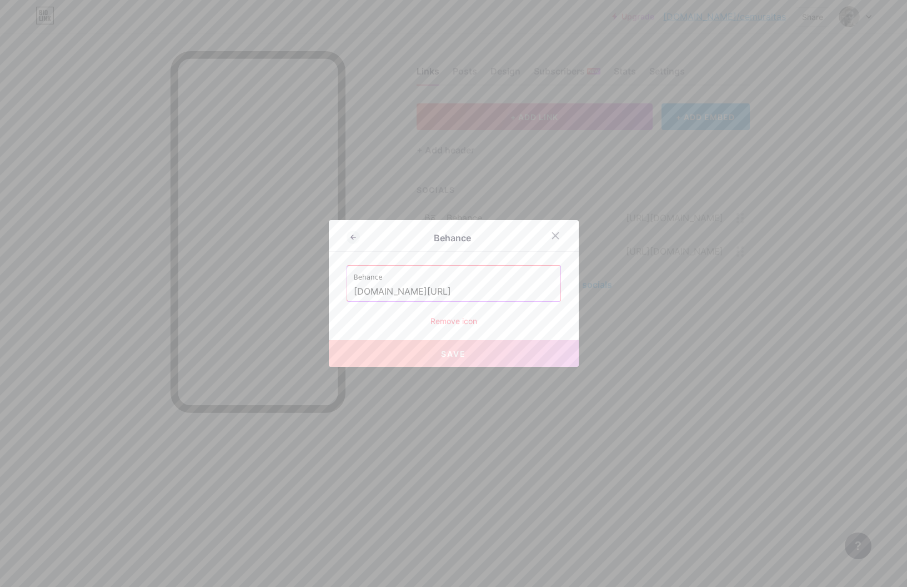
click at [461, 314] on div "Behance [DOMAIN_NAME][URL] Remove icon" at bounding box center [454, 296] width 214 height 62
click at [461, 317] on div "Remove icon" at bounding box center [454, 321] width 214 height 12
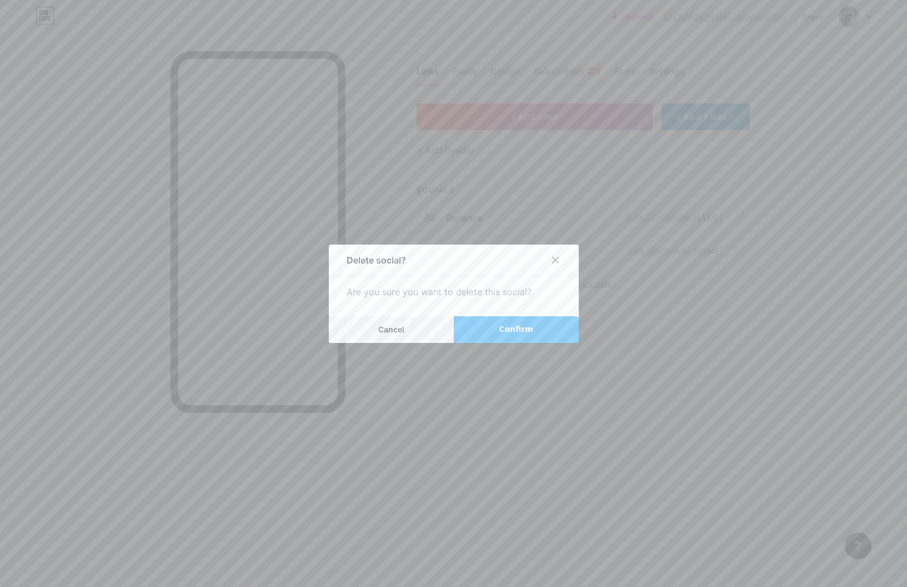
click at [481, 319] on button "Confirm" at bounding box center [516, 329] width 125 height 27
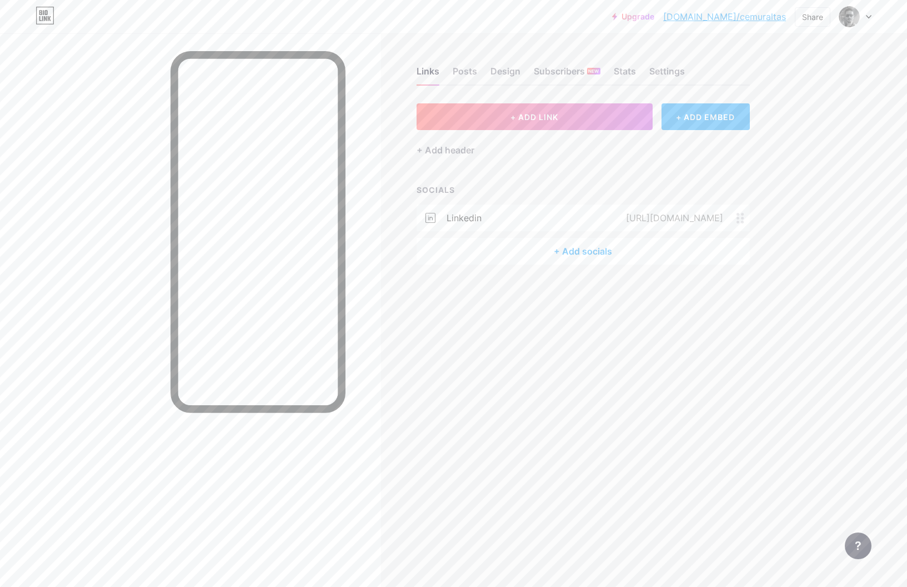
click at [711, 117] on div "+ ADD EMBED" at bounding box center [705, 116] width 88 height 27
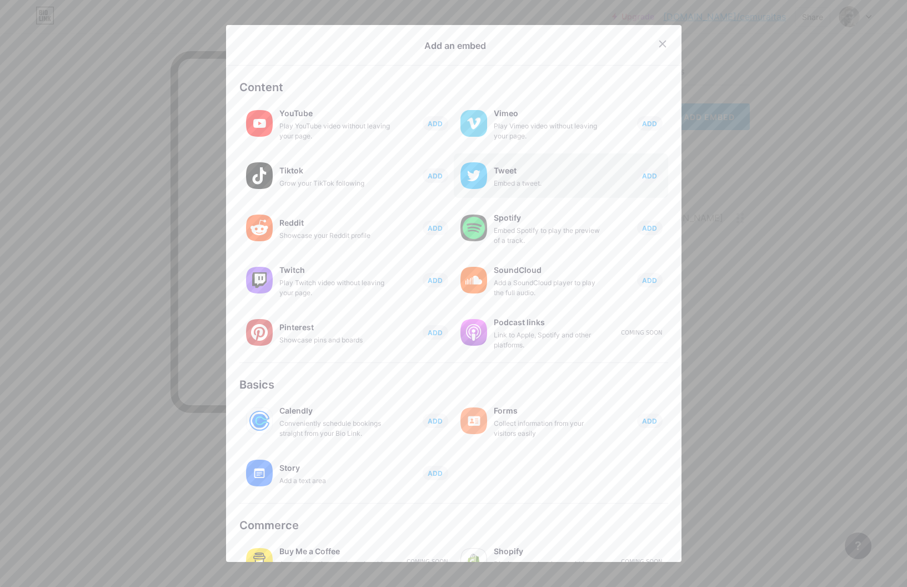
scroll to position [0, 0]
click at [658, 44] on icon at bounding box center [662, 43] width 9 height 9
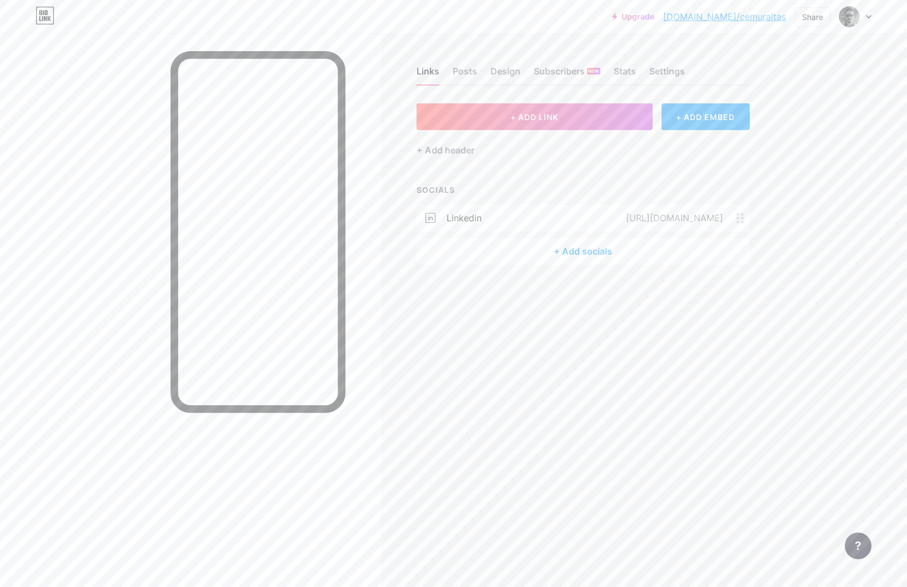
click at [563, 249] on div "+ Add socials" at bounding box center [583, 251] width 333 height 27
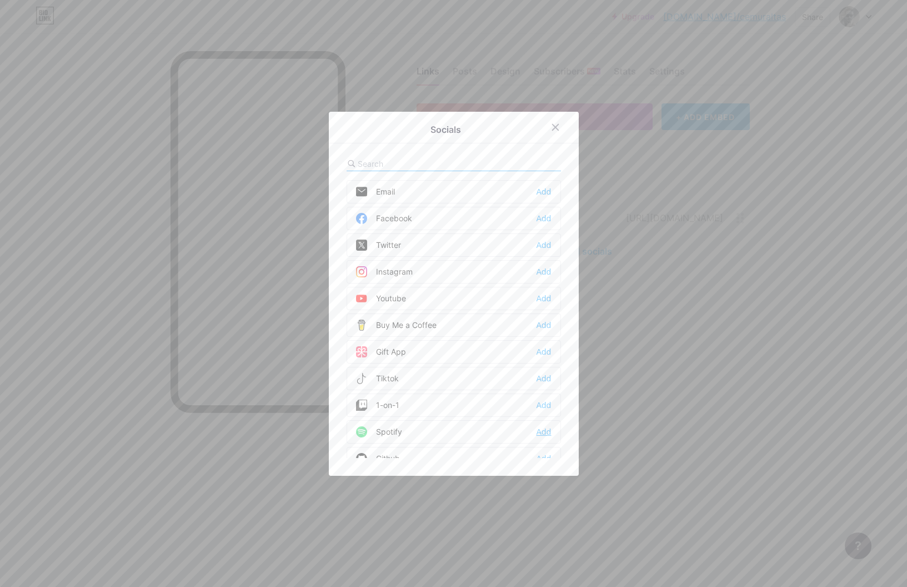
click at [539, 429] on div "Add" at bounding box center [543, 431] width 15 height 11
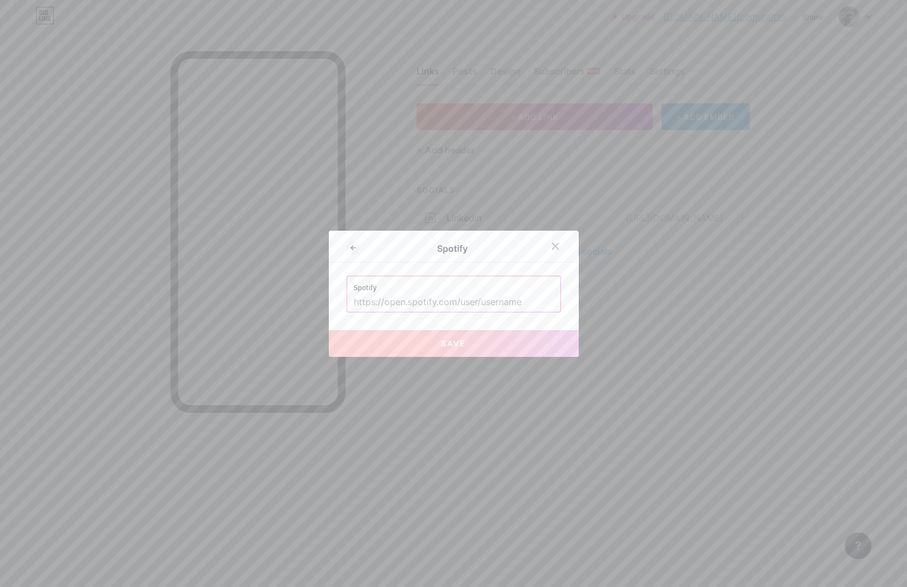
click at [554, 244] on icon at bounding box center [555, 246] width 6 height 6
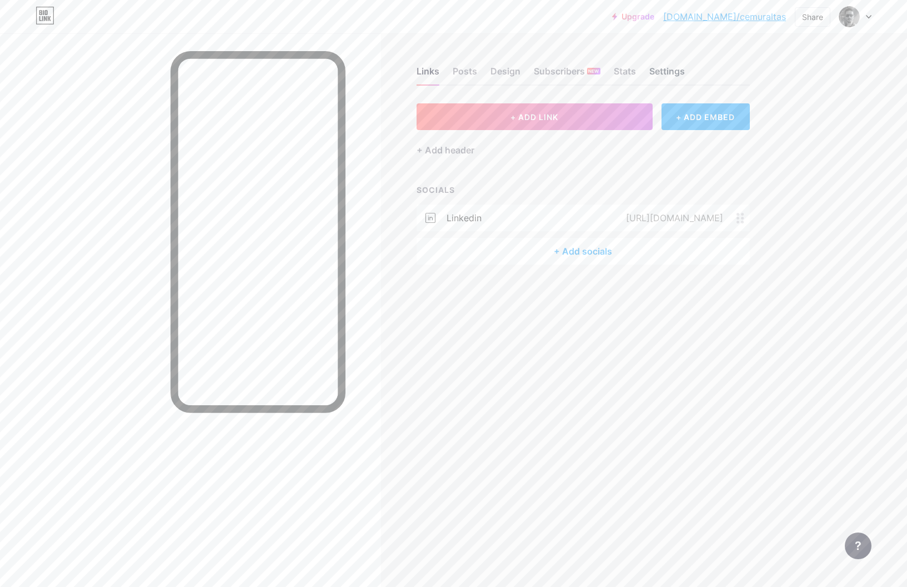
click at [664, 72] on div "Settings" at bounding box center [667, 74] width 36 height 20
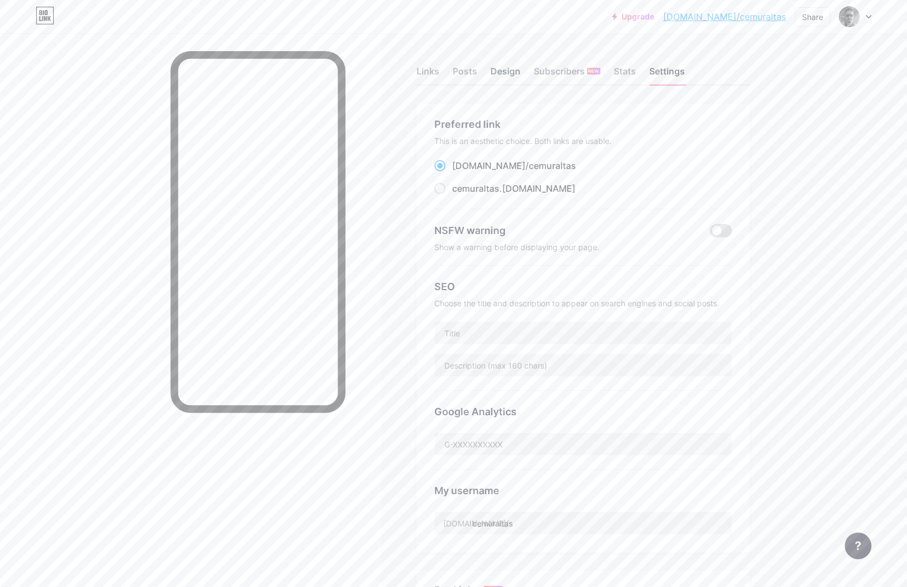
click at [508, 71] on div "Design" at bounding box center [505, 74] width 30 height 20
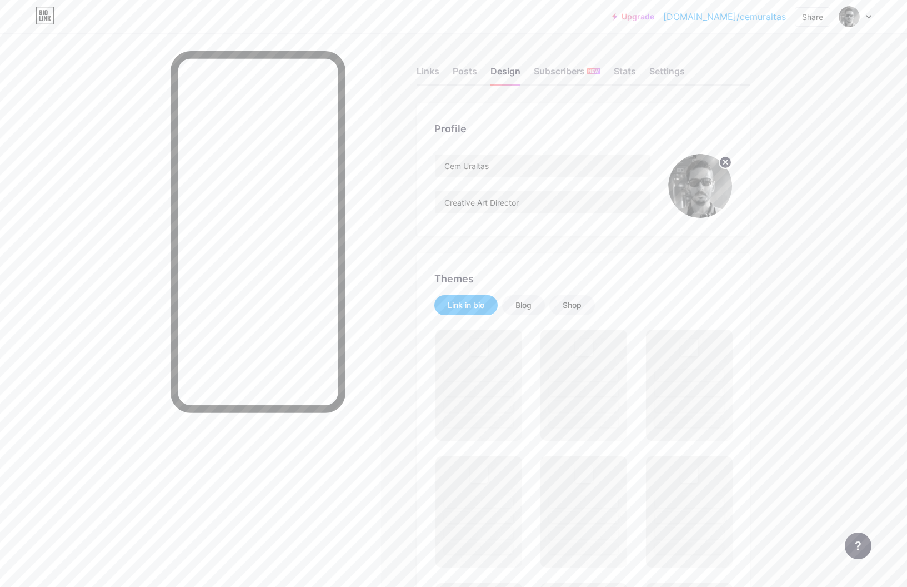
click at [726, 159] on circle at bounding box center [725, 162] width 12 height 12
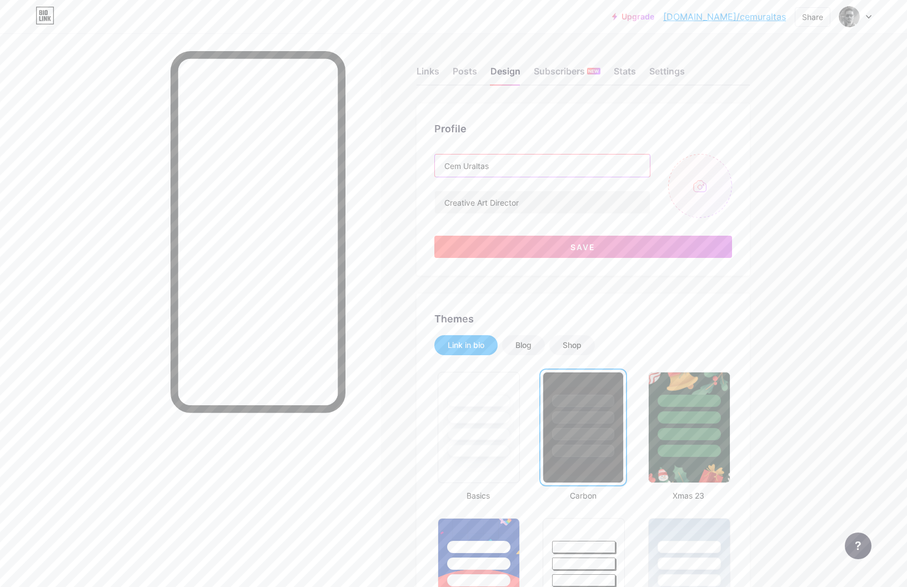
click at [582, 164] on input "Cem Uraltas" at bounding box center [542, 165] width 215 height 22
click at [574, 202] on input "Creative Art Director" at bounding box center [542, 202] width 215 height 22
click at [572, 253] on button "Save" at bounding box center [583, 246] width 298 height 22
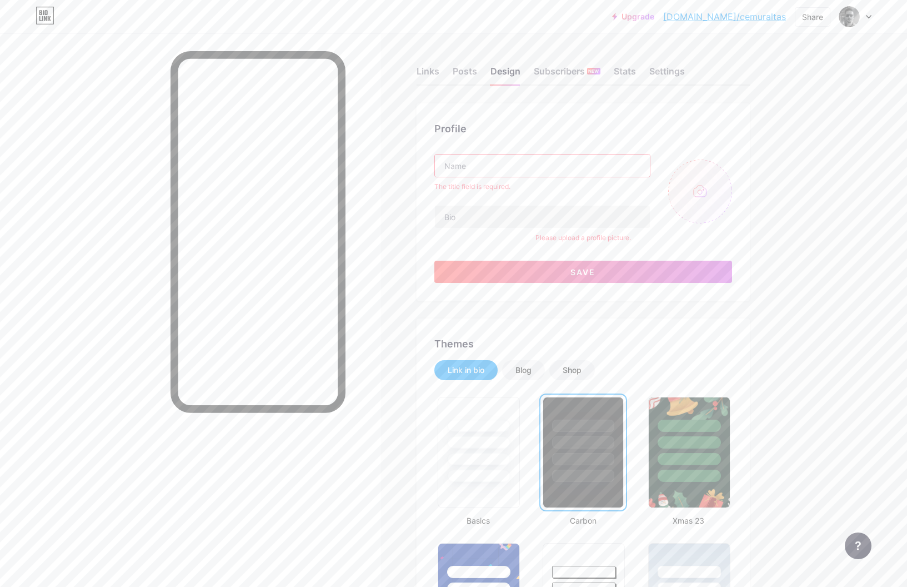
drag, startPoint x: 499, startPoint y: 168, endPoint x: 502, endPoint y: 160, distance: 8.6
click at [499, 167] on input "text" at bounding box center [542, 165] width 215 height 22
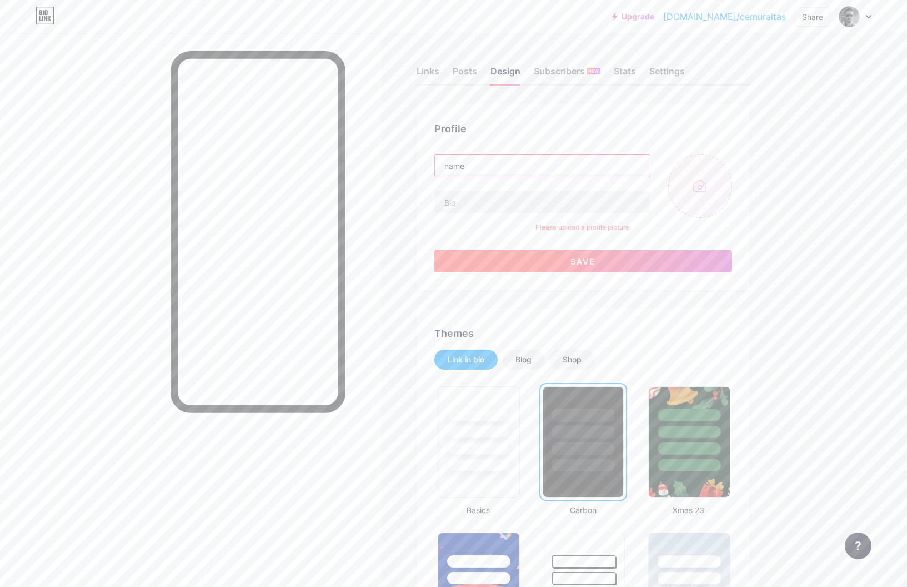
type input "name"
click at [638, 259] on button "Save" at bounding box center [583, 261] width 298 height 22
click at [433, 68] on div "Links" at bounding box center [428, 74] width 23 height 20
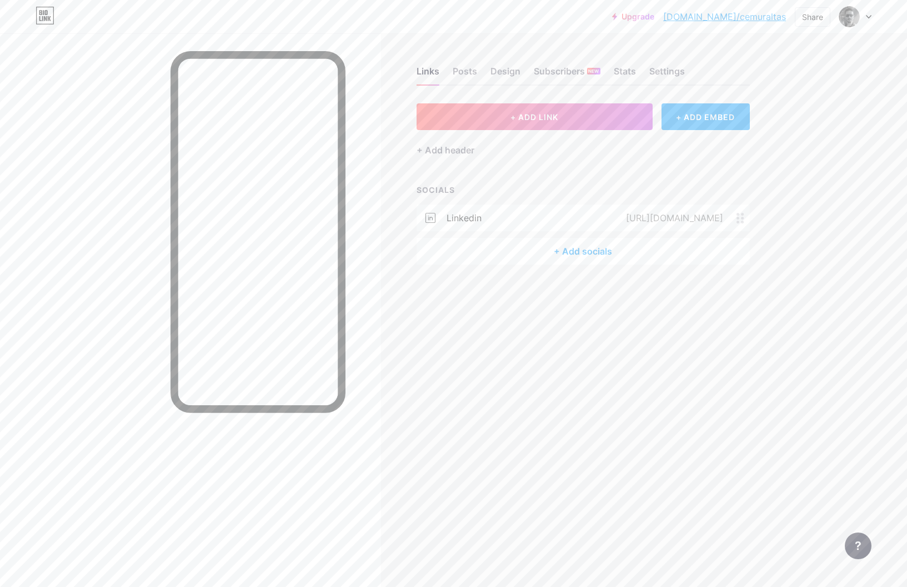
click at [684, 213] on div "[URL][DOMAIN_NAME]" at bounding box center [672, 217] width 128 height 13
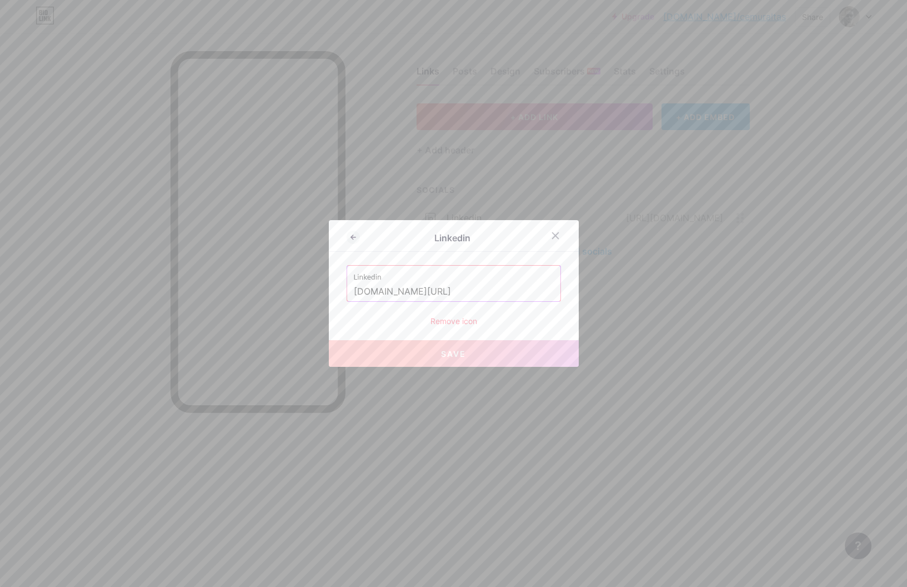
click at [465, 324] on div "Remove icon" at bounding box center [454, 321] width 214 height 12
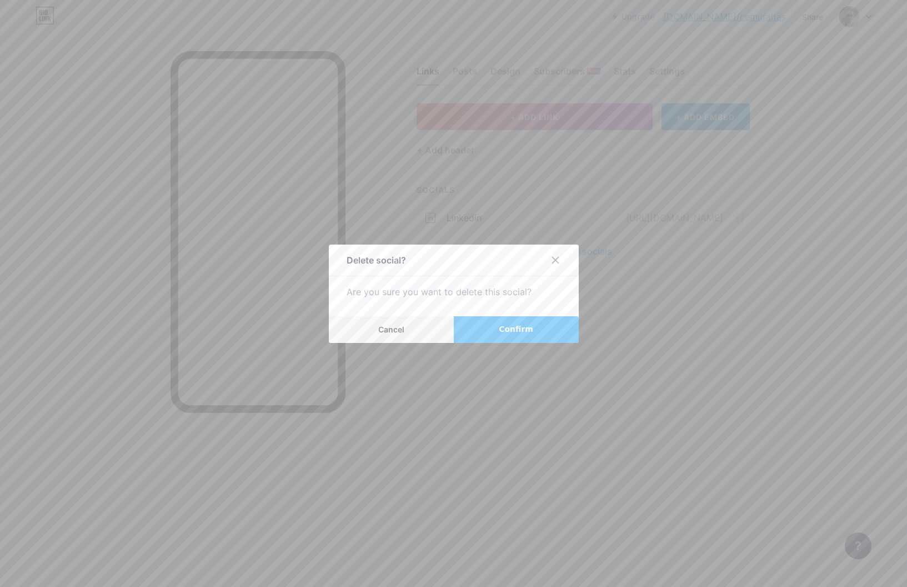
drag, startPoint x: 490, startPoint y: 330, endPoint x: 504, endPoint y: 329, distance: 13.4
click at [490, 330] on button "Confirm" at bounding box center [516, 329] width 125 height 27
